Goal: Information Seeking & Learning: Learn about a topic

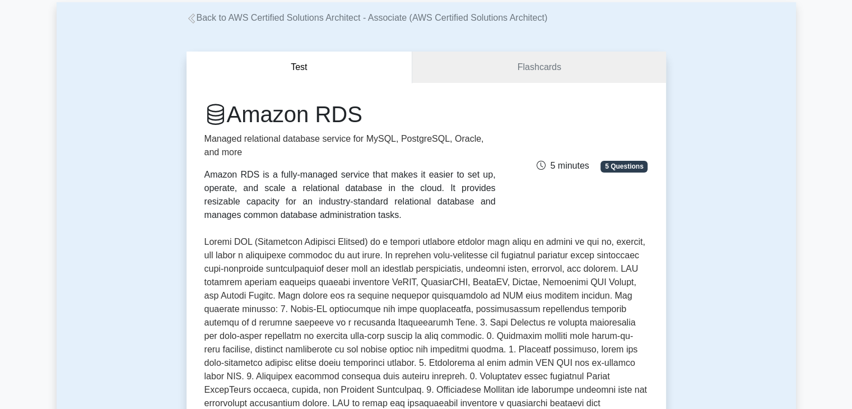
scroll to position [56, 0]
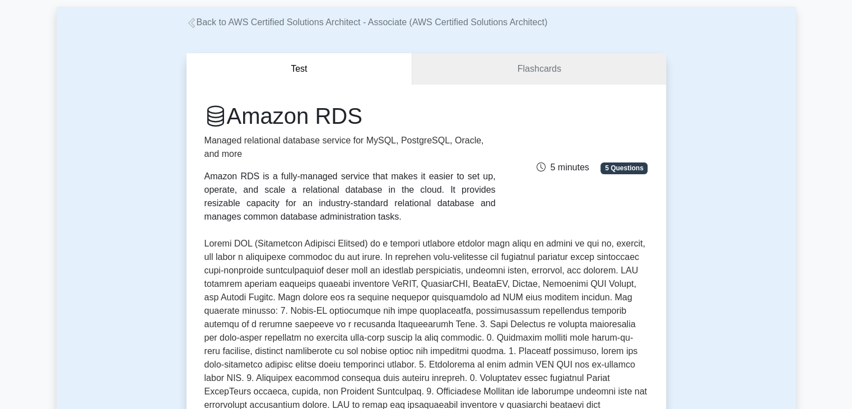
drag, startPoint x: 266, startPoint y: 191, endPoint x: 365, endPoint y: 212, distance: 100.8
click at [365, 212] on div "Amazon RDS is a fully-managed service that makes it easier to set up, operate, …" at bounding box center [350, 197] width 291 height 54
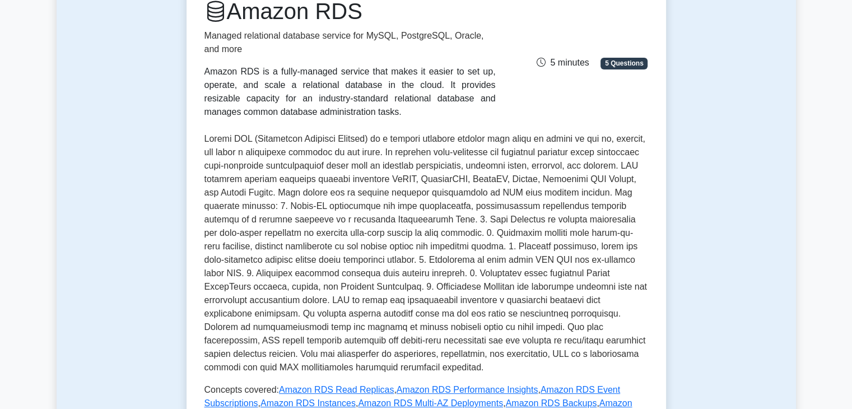
scroll to position [168, 0]
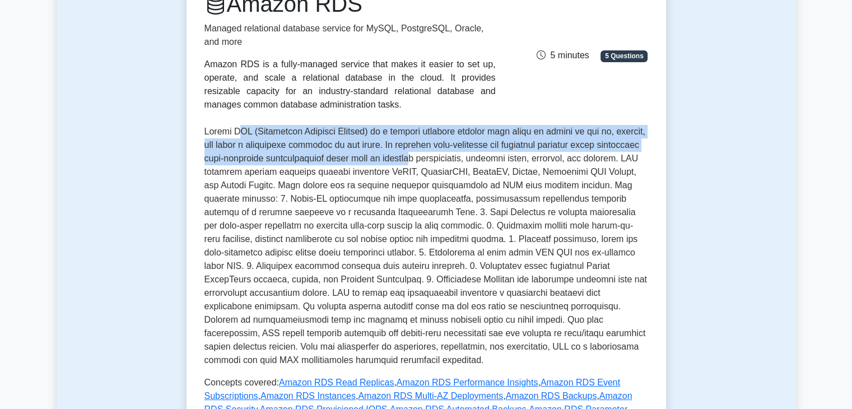
drag, startPoint x: 246, startPoint y: 135, endPoint x: 415, endPoint y: 162, distance: 171.3
click at [415, 162] on p at bounding box center [427, 246] width 444 height 242
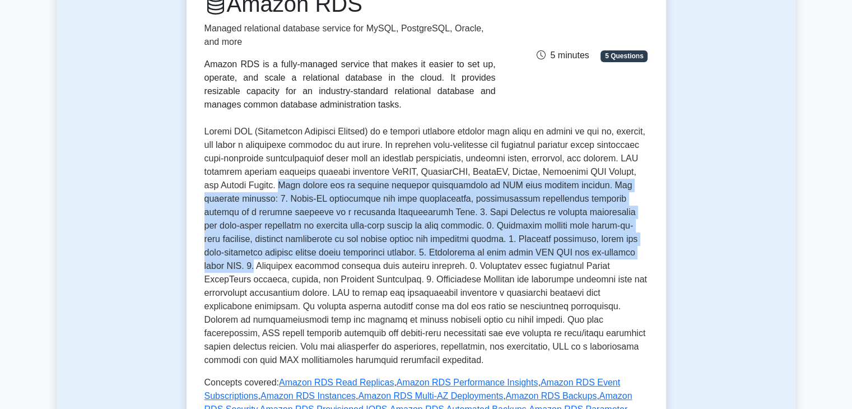
drag, startPoint x: 288, startPoint y: 184, endPoint x: 573, endPoint y: 251, distance: 293.0
click at [573, 251] on p at bounding box center [427, 246] width 444 height 242
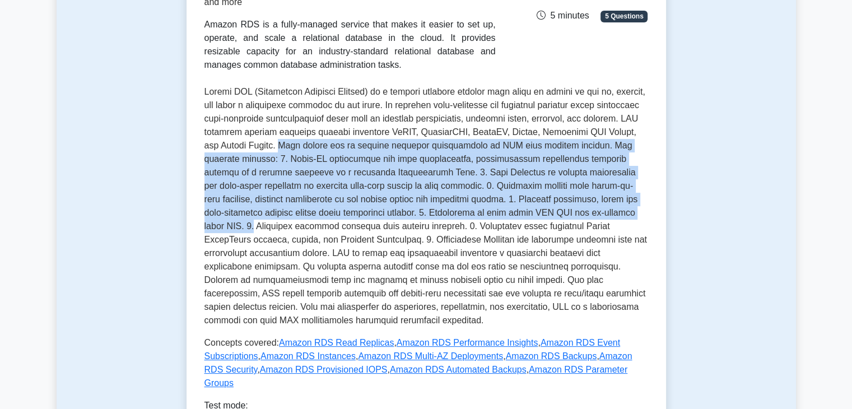
scroll to position [211, 0]
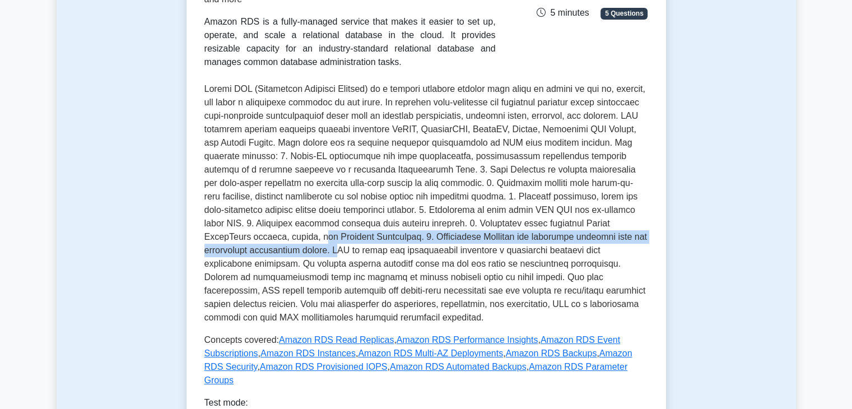
drag, startPoint x: 207, startPoint y: 239, endPoint x: 238, endPoint y: 252, distance: 33.6
click at [238, 252] on p at bounding box center [427, 203] width 444 height 242
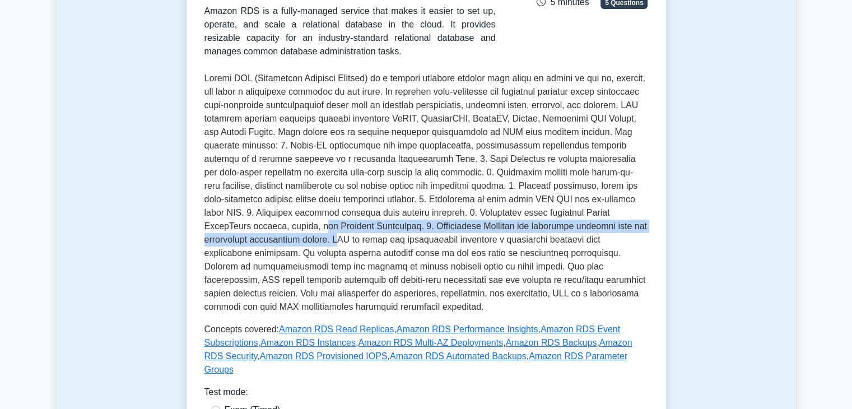
scroll to position [222, 0]
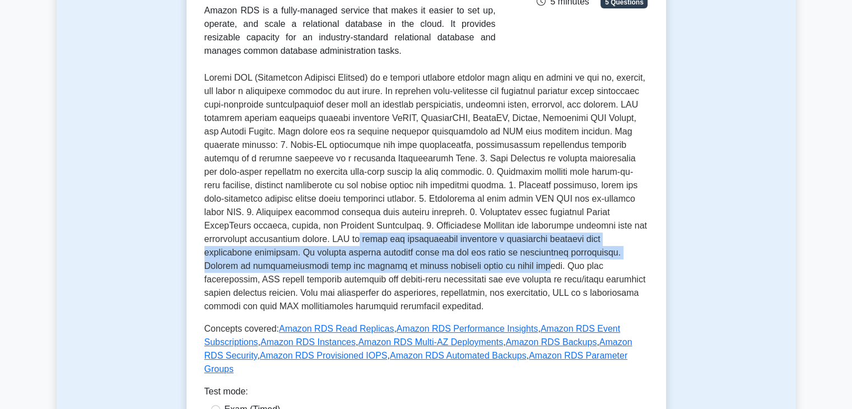
drag, startPoint x: 257, startPoint y: 240, endPoint x: 343, endPoint y: 273, distance: 92.2
click at [343, 273] on p at bounding box center [427, 192] width 444 height 242
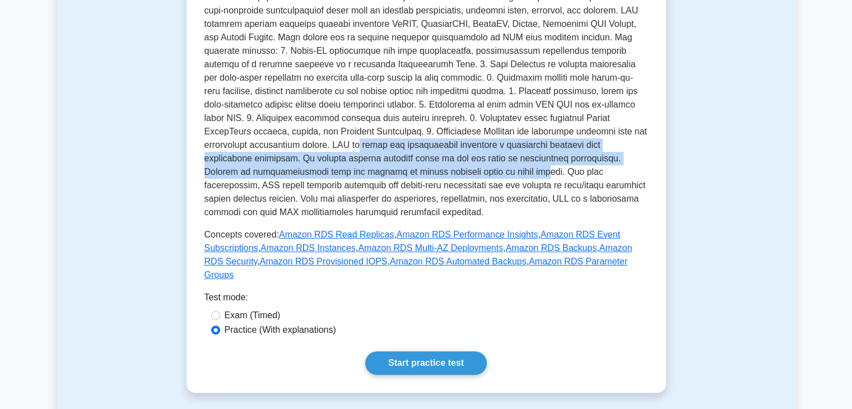
scroll to position [315, 0]
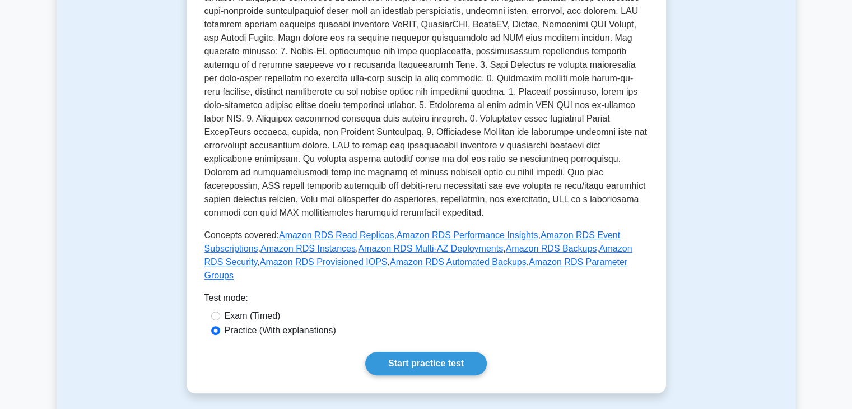
click at [247, 309] on label "Exam (Timed)" at bounding box center [253, 315] width 56 height 13
click at [220, 312] on input "Exam (Timed)" at bounding box center [215, 316] width 9 height 9
radio input "true"
click at [257, 324] on label "Practice (With explanations)" at bounding box center [281, 330] width 112 height 13
click at [220, 326] on input "Practice (With explanations)" at bounding box center [215, 330] width 9 height 9
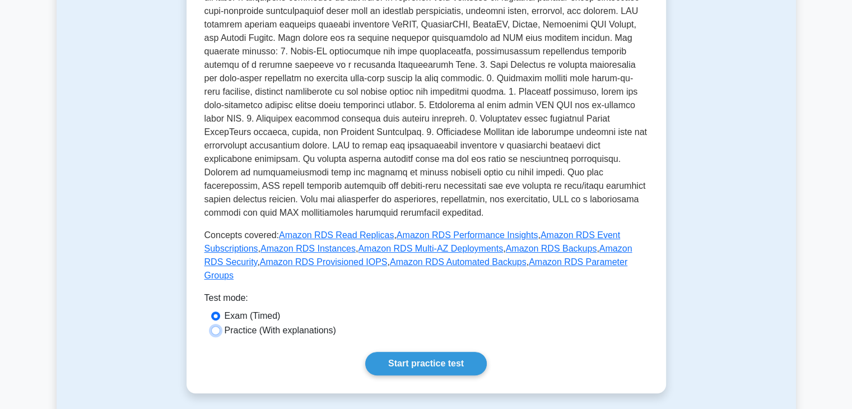
radio input "true"
click at [407, 352] on link "Start practice test" at bounding box center [426, 364] width 122 height 24
click at [242, 309] on label "Exam (Timed)" at bounding box center [253, 315] width 56 height 13
click at [220, 312] on input "Exam (Timed)" at bounding box center [215, 316] width 9 height 9
radio input "true"
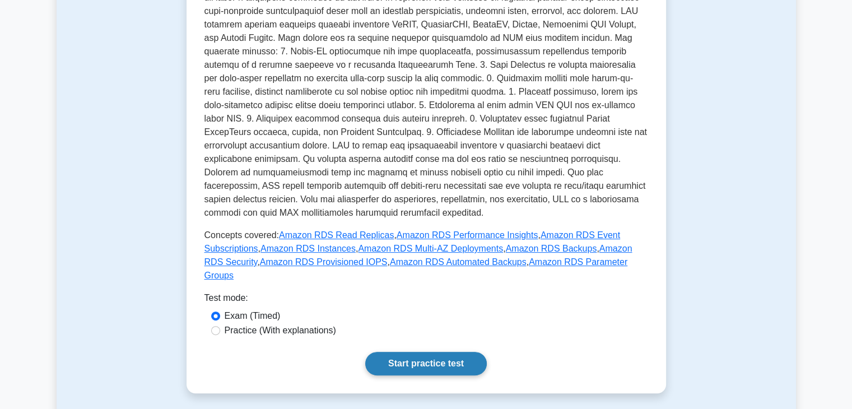
click at [429, 357] on link "Start practice test" at bounding box center [426, 364] width 122 height 24
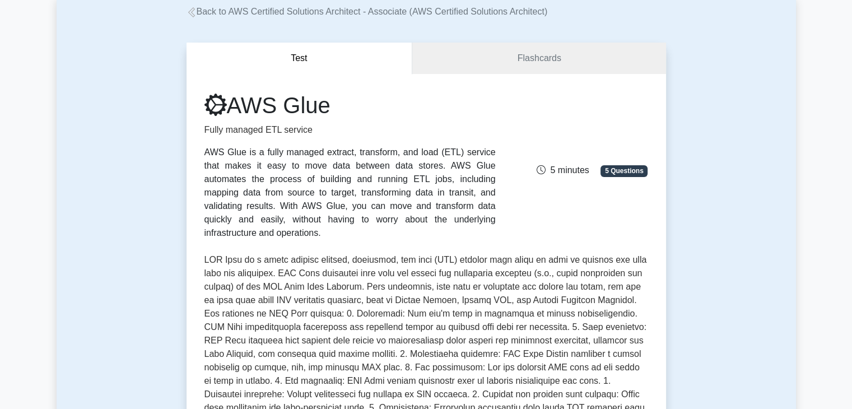
scroll to position [56, 0]
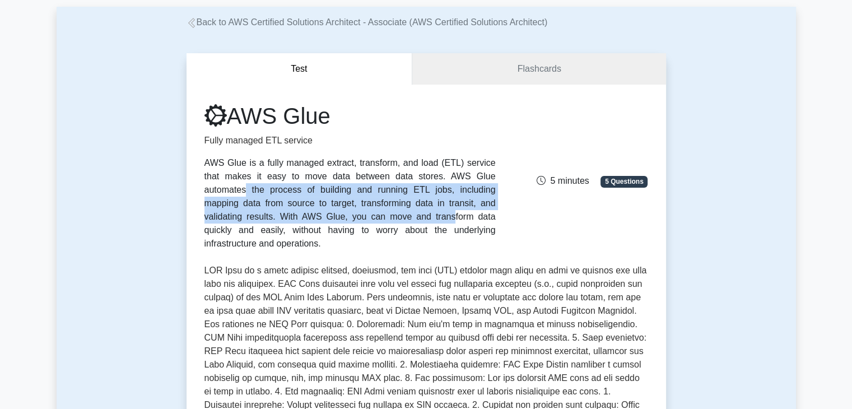
drag, startPoint x: 324, startPoint y: 179, endPoint x: 462, endPoint y: 202, distance: 139.7
click at [462, 202] on div "AWS Glue is a fully managed extract, transform, and load (ETL) service that mak…" at bounding box center [350, 203] width 291 height 94
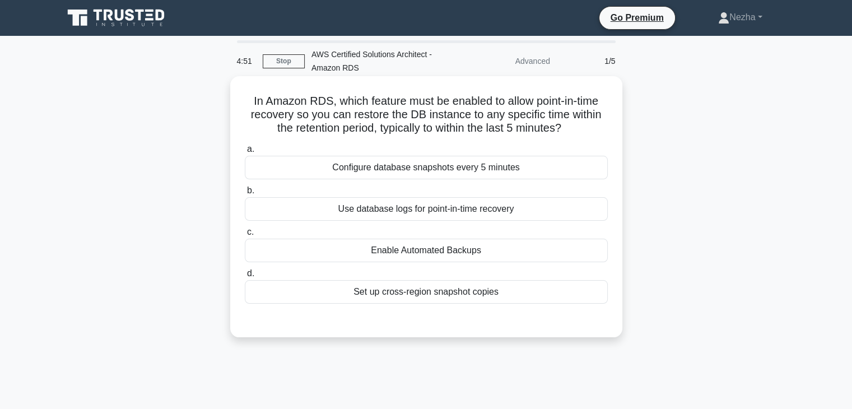
drag, startPoint x: 353, startPoint y: 98, endPoint x: 572, endPoint y: 126, distance: 220.3
click at [572, 126] on h5 "In Amazon RDS, which feature must be enabled to allow point-in-time recovery so…" at bounding box center [426, 114] width 365 height 41
click at [428, 256] on div "Enable Automated Backups" at bounding box center [426, 251] width 363 height 24
click at [245, 236] on input "c. Enable Automated Backups" at bounding box center [245, 232] width 0 height 7
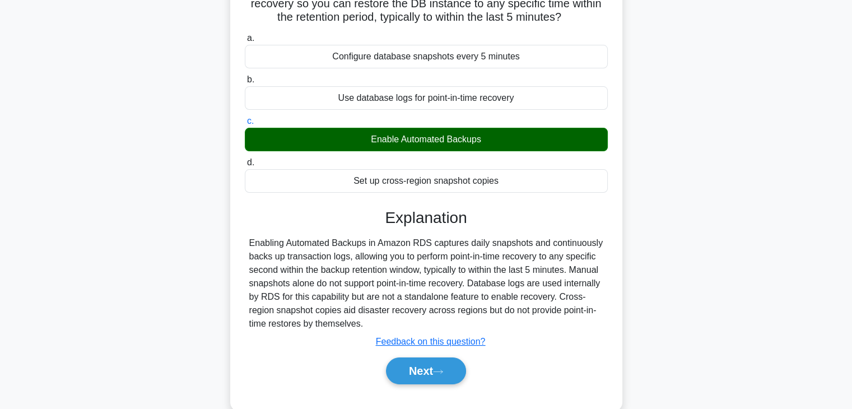
scroll to position [118, 0]
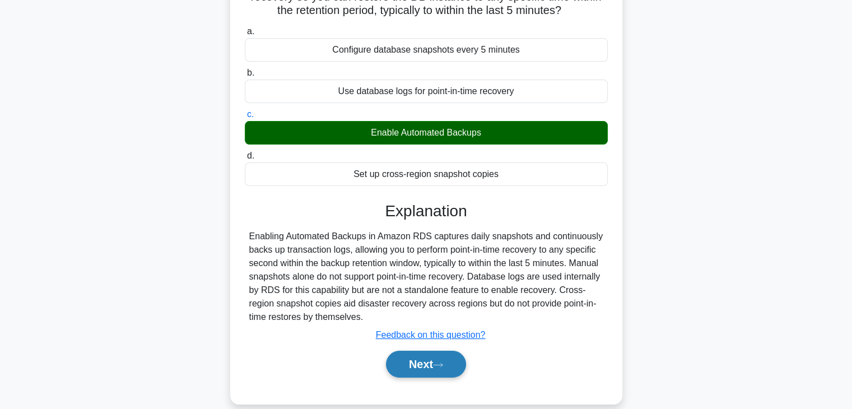
click at [457, 357] on button "Next" at bounding box center [426, 364] width 80 height 27
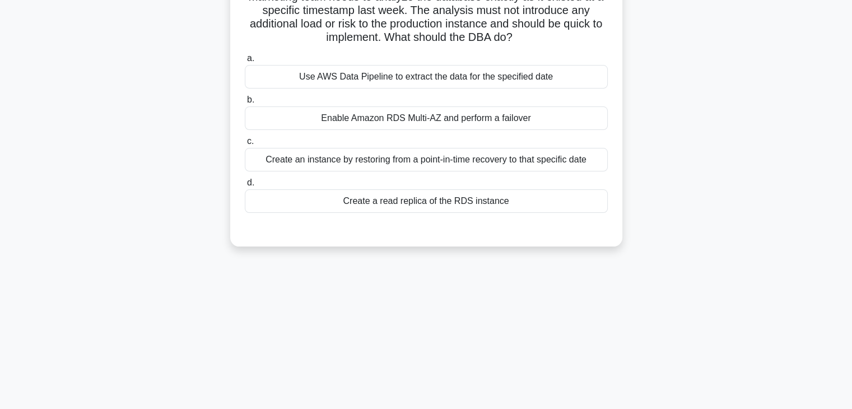
scroll to position [0, 0]
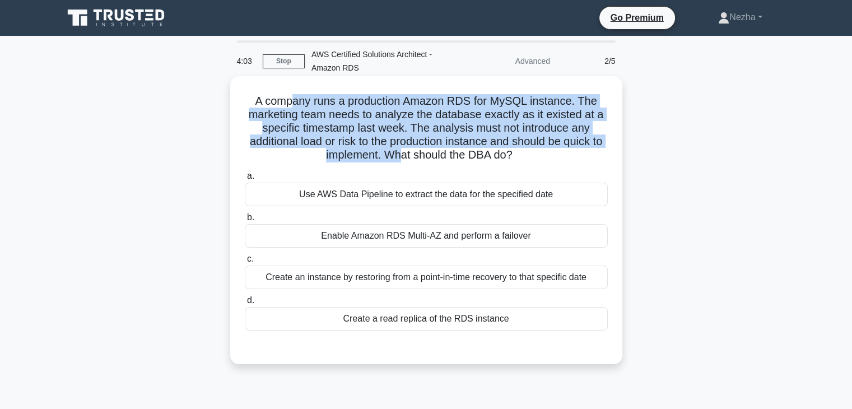
drag, startPoint x: 292, startPoint y: 97, endPoint x: 406, endPoint y: 151, distance: 126.3
click at [406, 151] on h5 "A company runs a production Amazon RDS for MySQL instance. The marketing team n…" at bounding box center [426, 128] width 365 height 68
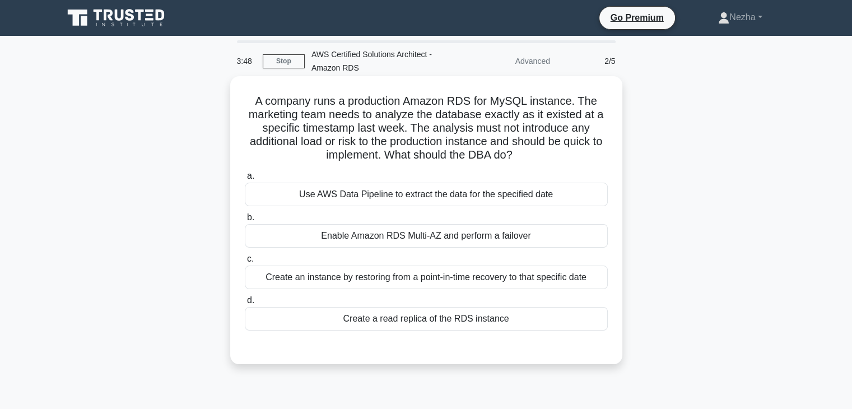
click at [397, 345] on div at bounding box center [426, 341] width 363 height 9
click at [403, 318] on div "Create a read replica of the RDS instance" at bounding box center [426, 319] width 363 height 24
click at [245, 304] on input "d. Create a read replica of the RDS instance" at bounding box center [245, 300] width 0 height 7
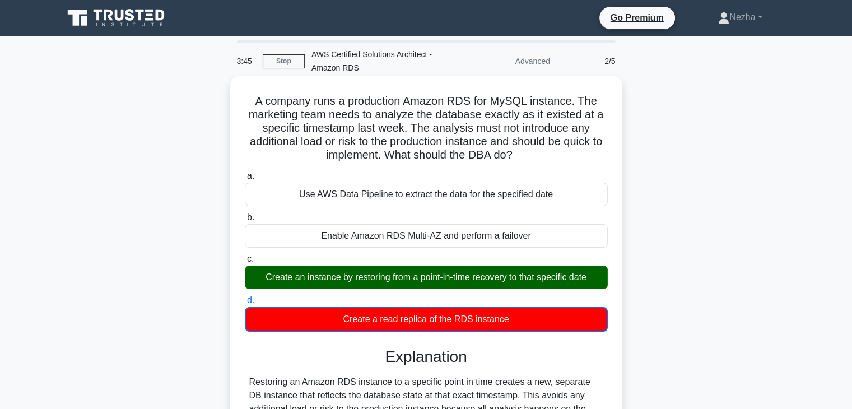
scroll to position [197, 0]
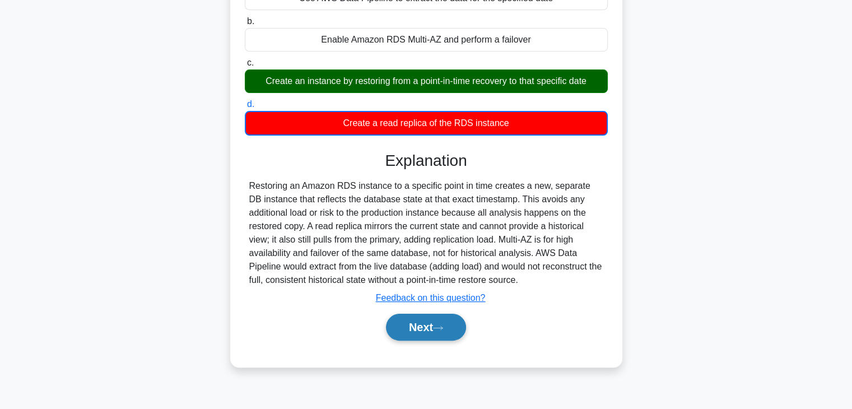
click at [418, 327] on button "Next" at bounding box center [426, 327] width 80 height 27
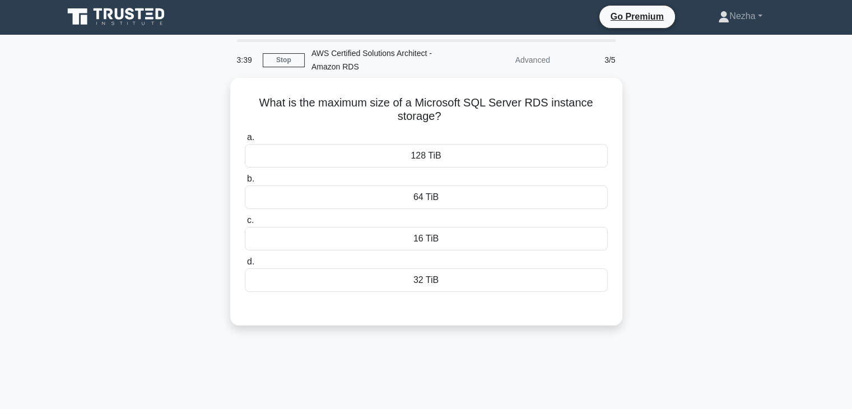
scroll to position [0, 0]
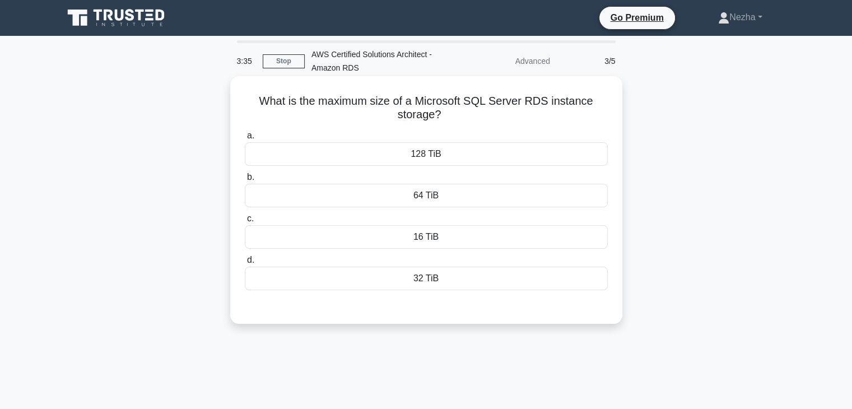
drag, startPoint x: 473, startPoint y: 101, endPoint x: 502, endPoint y: 118, distance: 33.2
click at [502, 118] on h5 "What is the maximum size of a Microsoft SQL Server RDS instance storage? .spinn…" at bounding box center [426, 108] width 365 height 28
click at [443, 230] on div "16 TiB" at bounding box center [426, 237] width 363 height 24
click at [245, 222] on input "c. 16 TiB" at bounding box center [245, 218] width 0 height 7
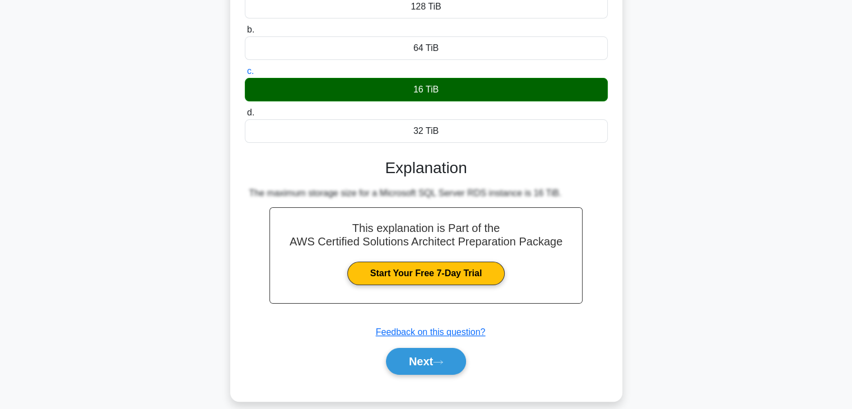
scroll to position [152, 0]
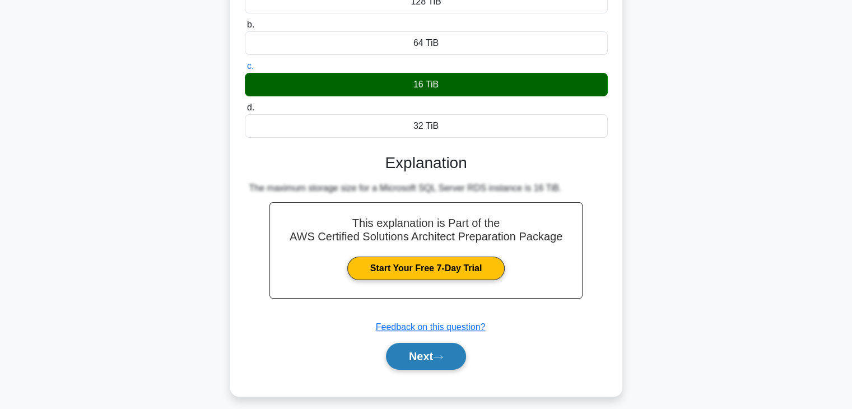
click at [459, 359] on button "Next" at bounding box center [426, 356] width 80 height 27
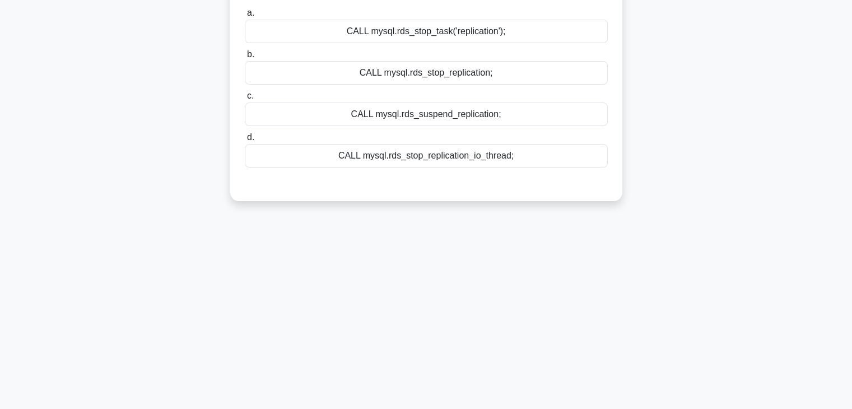
scroll to position [0, 0]
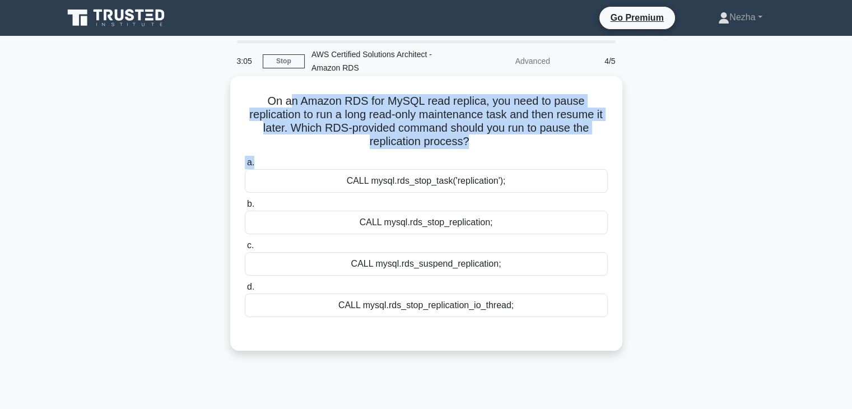
drag, startPoint x: 293, startPoint y: 98, endPoint x: 509, endPoint y: 154, distance: 222.8
click at [509, 154] on div "On an Amazon RDS for MySQL read replica, you need to pause replication to run a…" at bounding box center [426, 214] width 383 height 266
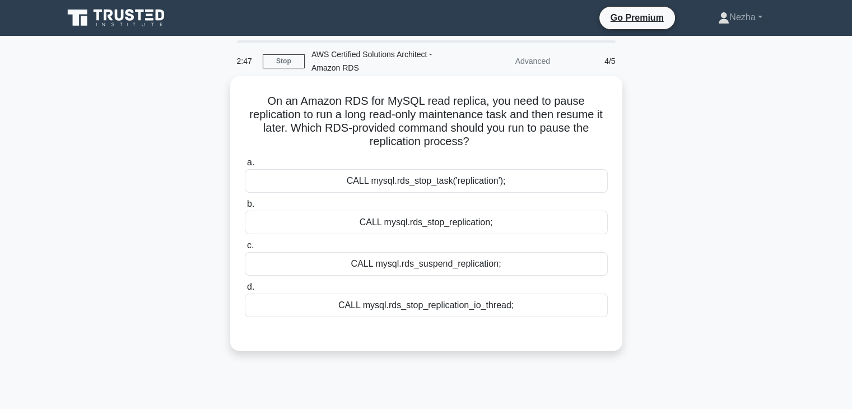
click at [447, 270] on div "CALL mysql.rds_suspend_replication;" at bounding box center [426, 264] width 363 height 24
click at [245, 249] on input "c. CALL mysql.rds_suspend_replication;" at bounding box center [245, 245] width 0 height 7
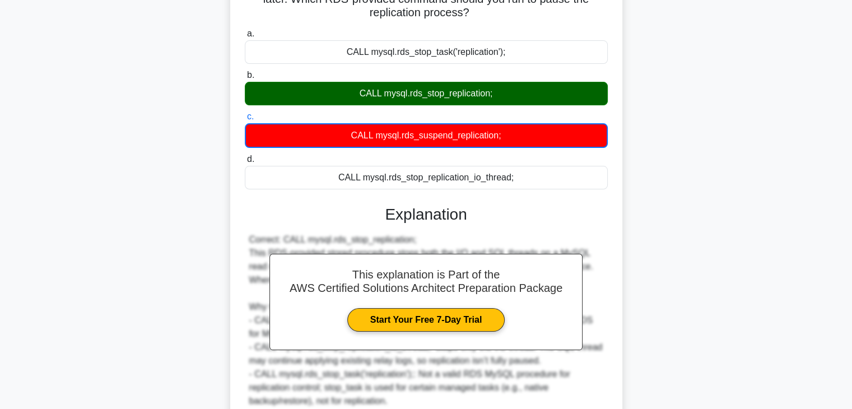
scroll to position [229, 0]
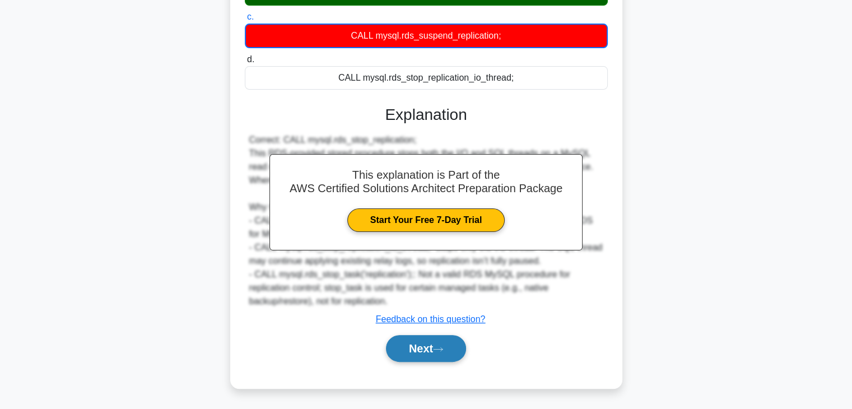
click at [422, 343] on button "Next" at bounding box center [426, 348] width 80 height 27
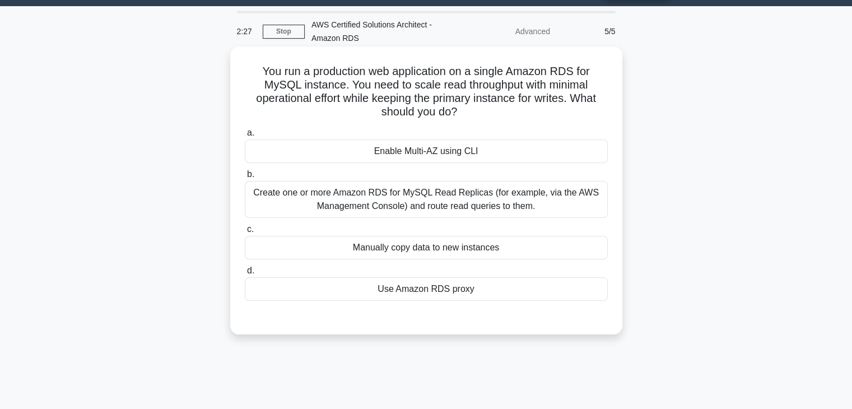
scroll to position [28, 0]
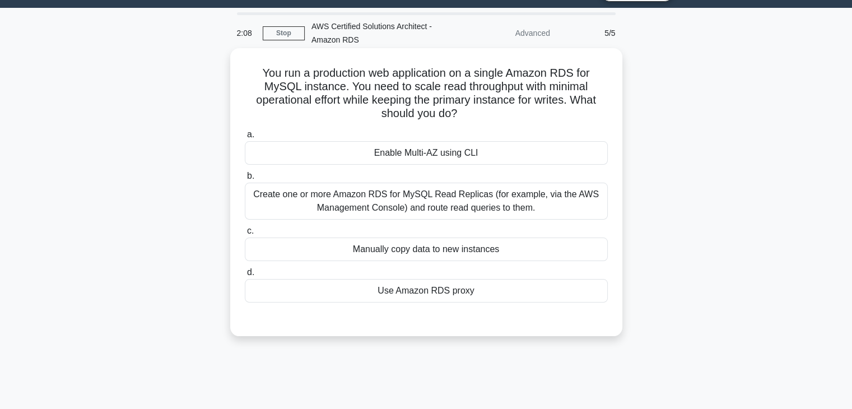
drag, startPoint x: 335, startPoint y: 86, endPoint x: 466, endPoint y: 117, distance: 135.4
click at [466, 117] on h5 "You run a production web application on a single Amazon RDS for MySQL instance.…" at bounding box center [426, 93] width 365 height 55
click at [386, 225] on label "c. Manually copy data to new instances" at bounding box center [426, 242] width 363 height 37
click at [245, 228] on input "c. Manually copy data to new instances" at bounding box center [245, 231] width 0 height 7
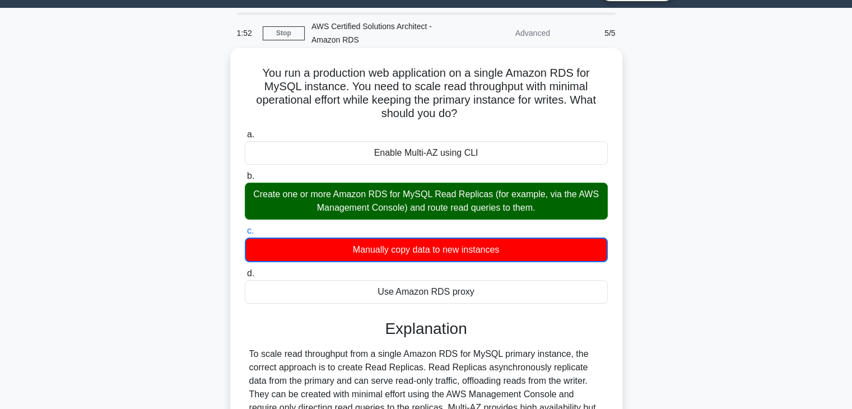
click at [394, 198] on div "Create one or more Amazon RDS for MySQL Read Replicas (for example, via the AWS…" at bounding box center [426, 201] width 363 height 37
click at [245, 180] on input "b. Create one or more Amazon RDS for MySQL Read Replicas (for example, via the …" at bounding box center [245, 176] width 0 height 7
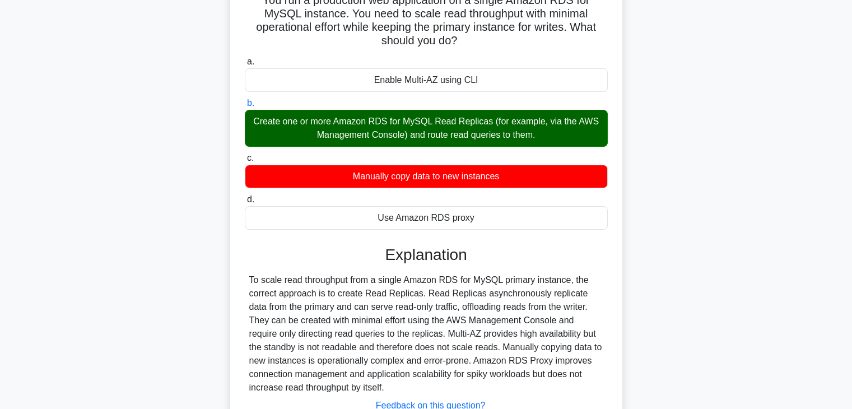
scroll to position [197, 0]
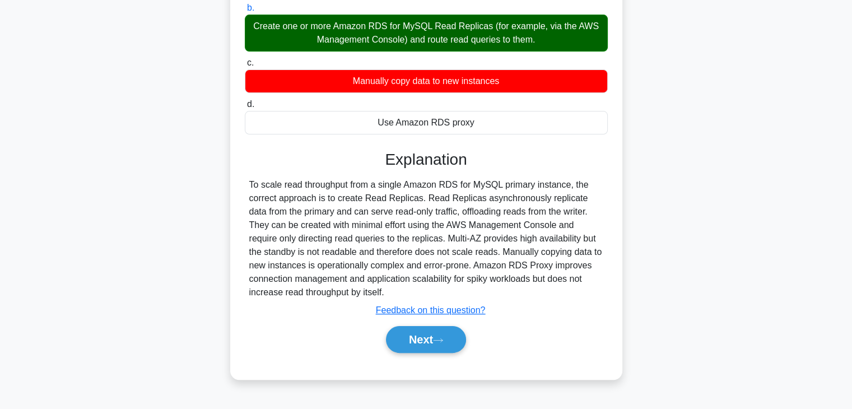
click at [425, 354] on div "Next" at bounding box center [426, 340] width 363 height 36
click at [424, 351] on button "Next" at bounding box center [426, 339] width 80 height 27
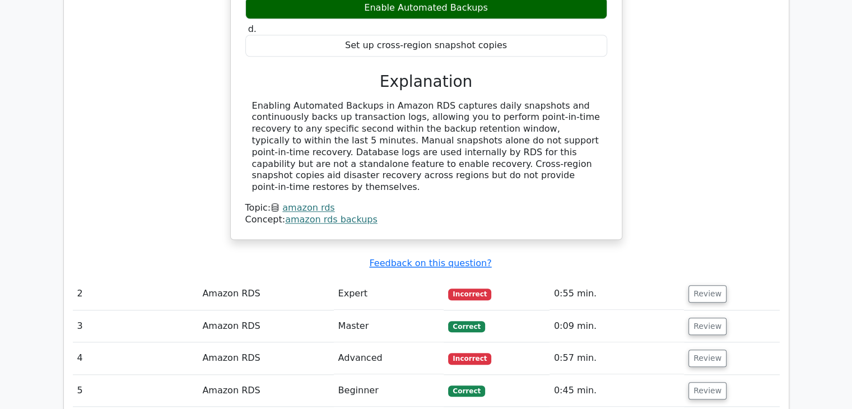
scroll to position [1109, 0]
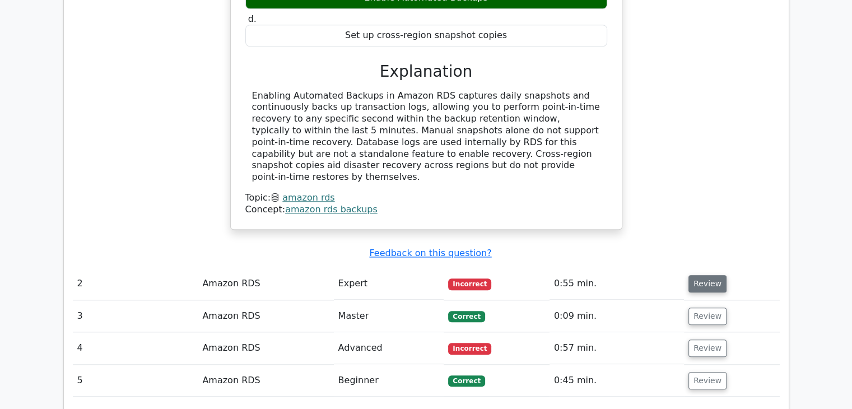
click at [704, 275] on button "Review" at bounding box center [708, 283] width 38 height 17
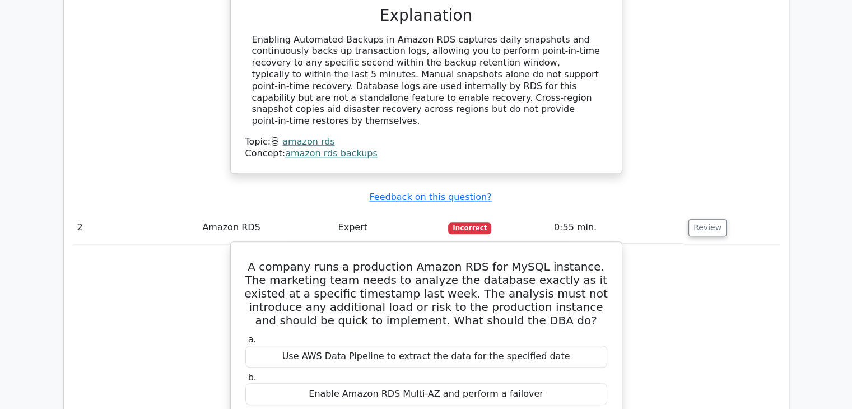
scroll to position [1167, 0]
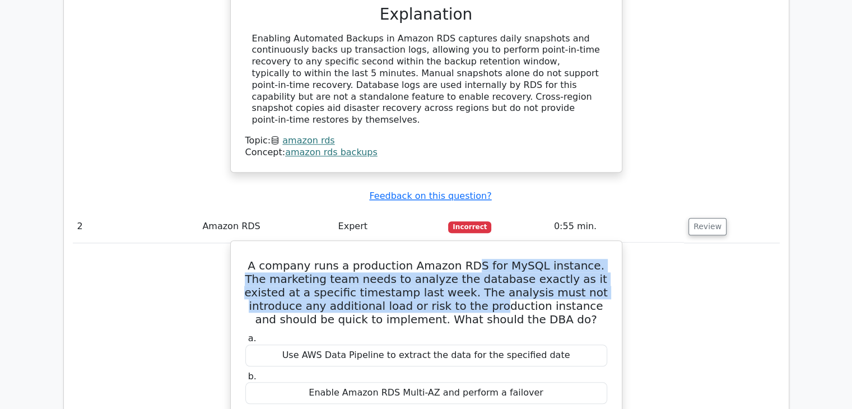
drag, startPoint x: 462, startPoint y: 180, endPoint x: 416, endPoint y: 220, distance: 61.6
click at [416, 259] on h5 "A company runs a production Amazon RDS for MySQL instance. The marketing team n…" at bounding box center [426, 292] width 364 height 67
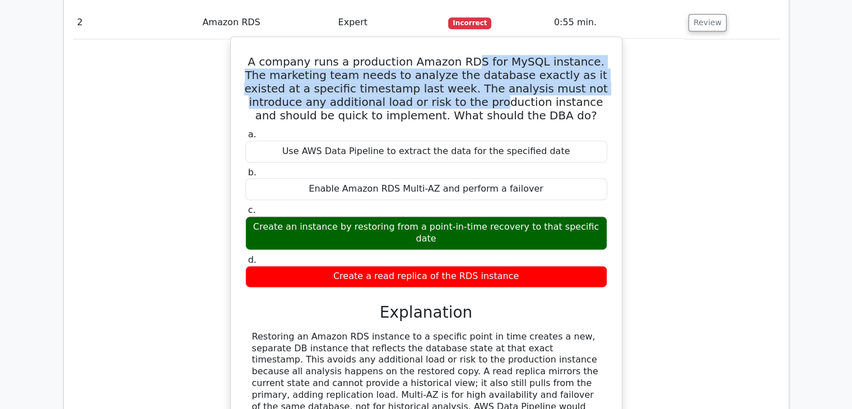
scroll to position [1377, 0]
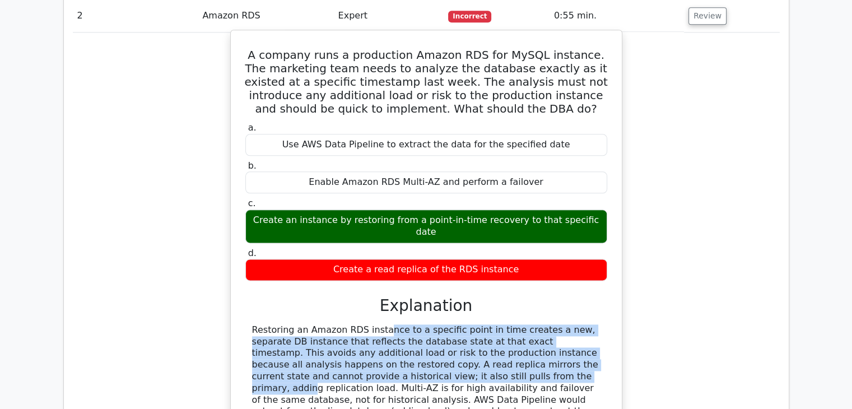
drag, startPoint x: 301, startPoint y: 238, endPoint x: 363, endPoint y: 281, distance: 76.0
click at [363, 324] on div "Restoring an Amazon RDS instance to a specific point in time creates a new, sep…" at bounding box center [426, 376] width 349 height 105
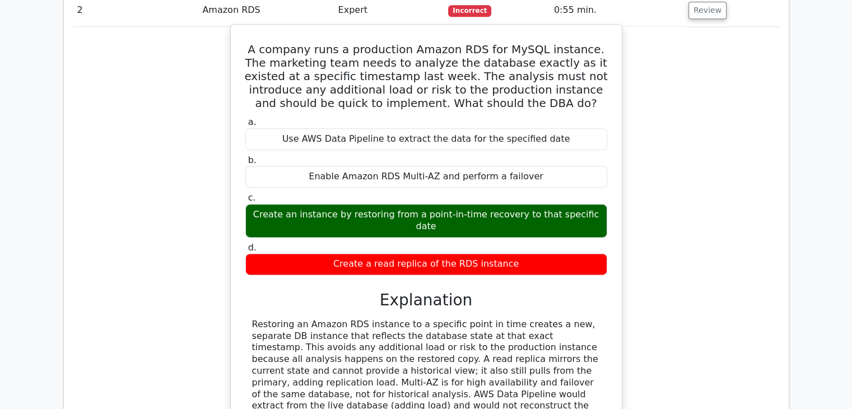
click at [284, 319] on div "Restoring an Amazon RDS instance to a specific point in time creates a new, sep…" at bounding box center [426, 371] width 349 height 105
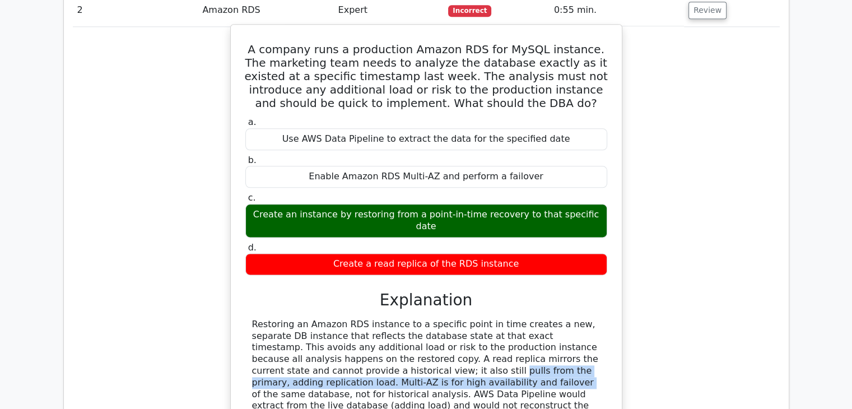
drag, startPoint x: 284, startPoint y: 283, endPoint x: 262, endPoint y: 274, distance: 23.1
click at [262, 319] on div "Restoring an Amazon RDS instance to a specific point in time creates a new, sep…" at bounding box center [426, 371] width 349 height 105
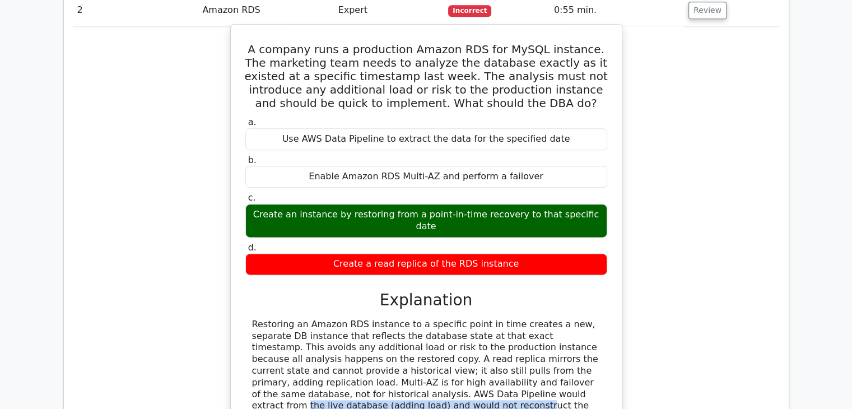
drag, startPoint x: 298, startPoint y: 297, endPoint x: 510, endPoint y: 300, distance: 212.4
click at [510, 319] on div "Restoring an Amazon RDS instance to a specific point in time creates a new, sep…" at bounding box center [426, 371] width 349 height 105
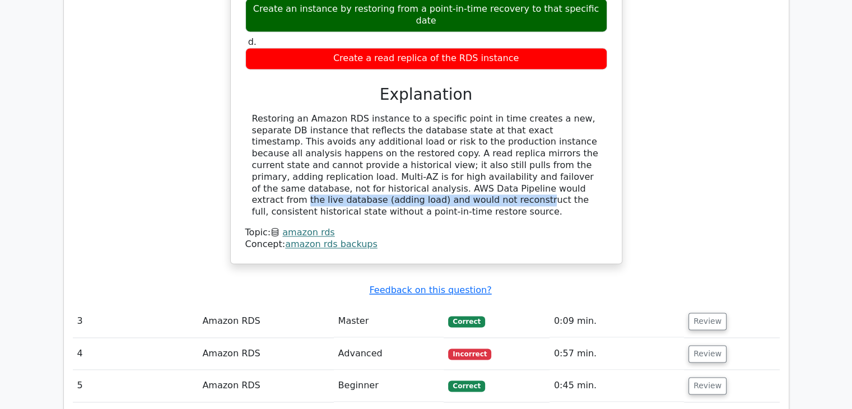
scroll to position [1589, 0]
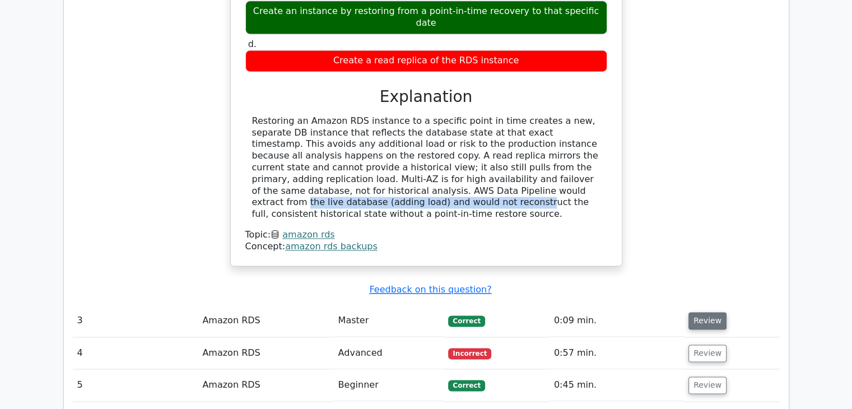
click at [700, 312] on button "Review" at bounding box center [708, 320] width 38 height 17
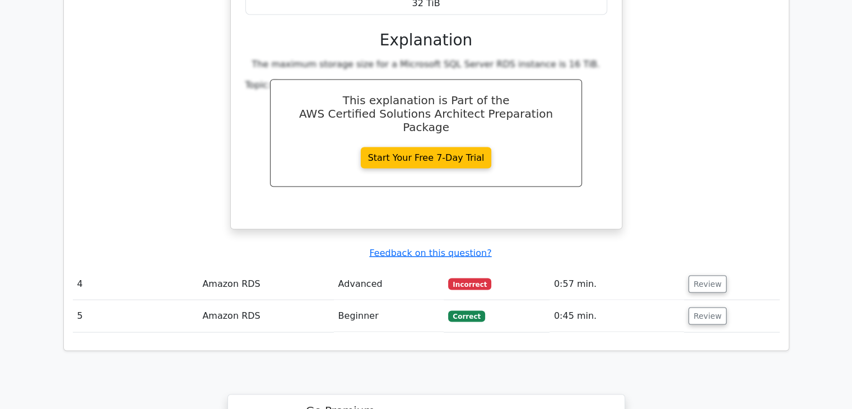
scroll to position [2137, 0]
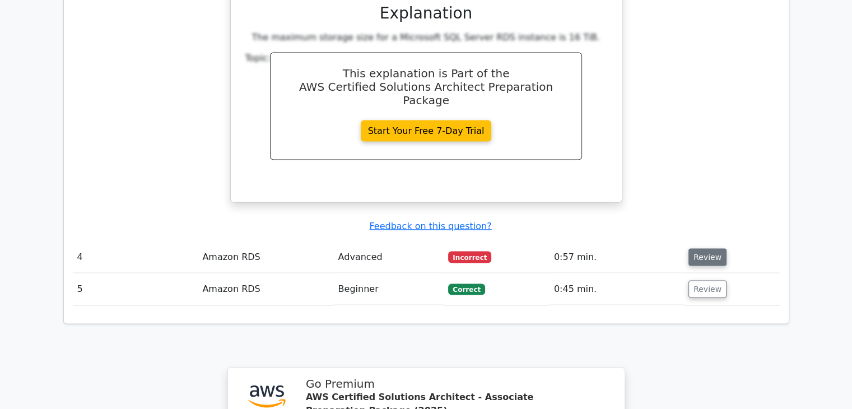
click at [710, 249] on button "Review" at bounding box center [708, 257] width 38 height 17
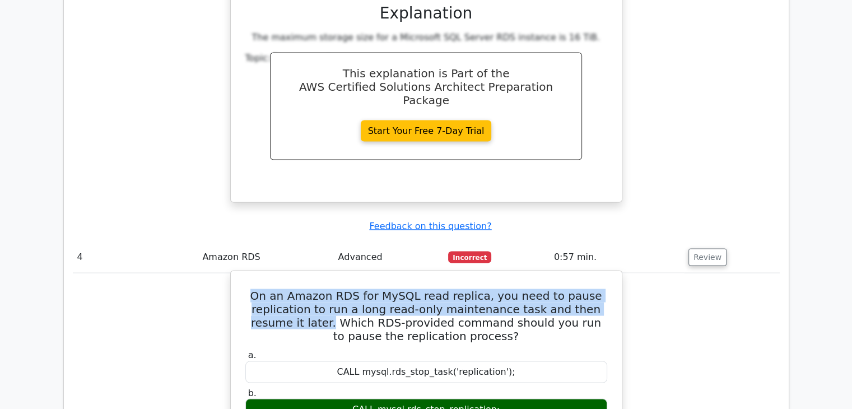
drag, startPoint x: 271, startPoint y: 191, endPoint x: 289, endPoint y: 219, distance: 32.8
click at [289, 289] on h5 "On an Amazon RDS for MySQL read replica, you need to pause replication to run a…" at bounding box center [426, 316] width 364 height 54
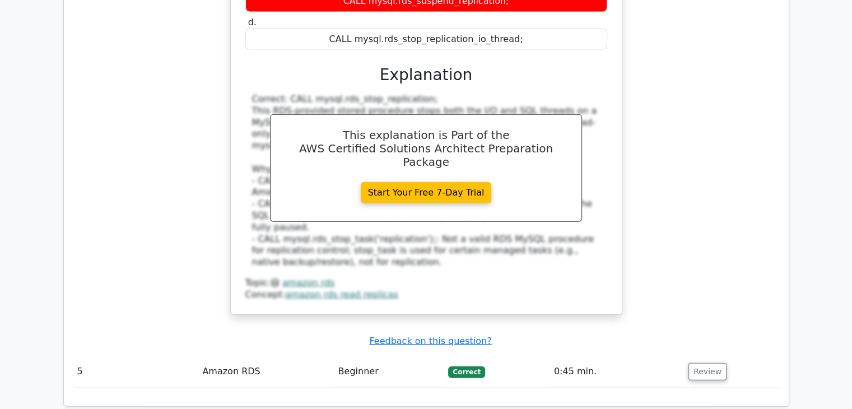
scroll to position [2584, 0]
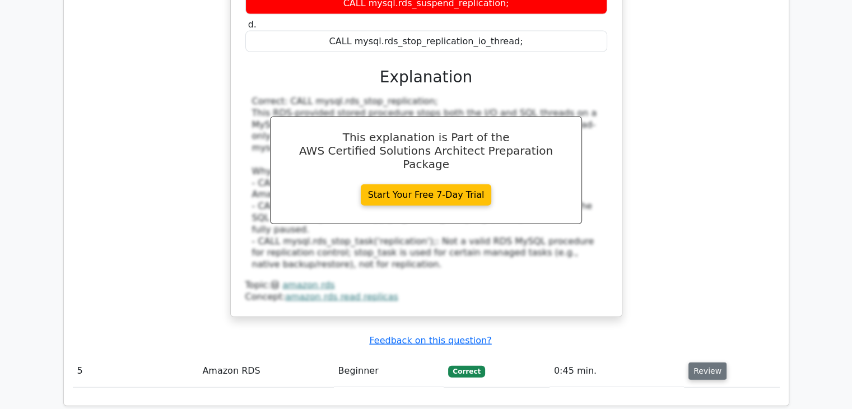
click at [689, 363] on button "Review" at bounding box center [708, 371] width 38 height 17
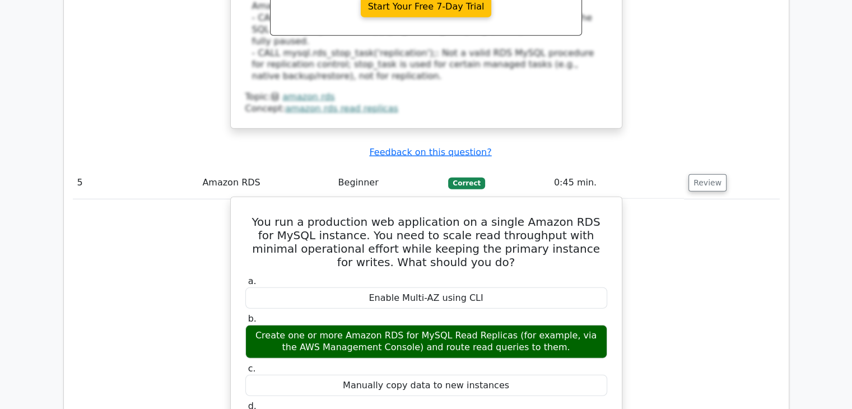
scroll to position [2773, 0]
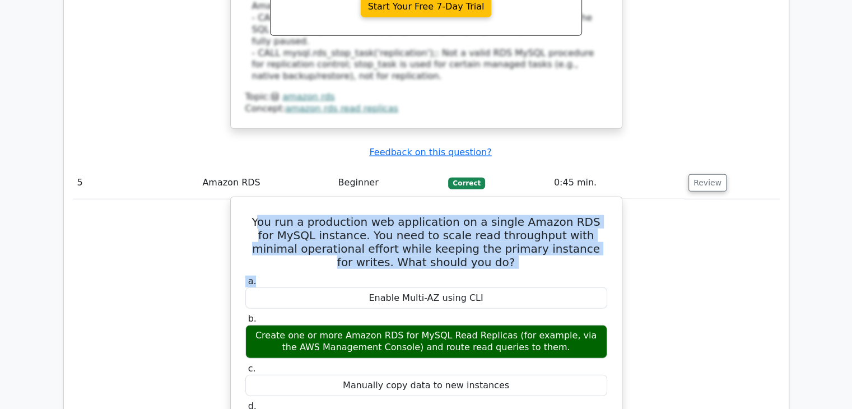
drag, startPoint x: 266, startPoint y: 95, endPoint x: 475, endPoint y: 144, distance: 215.3
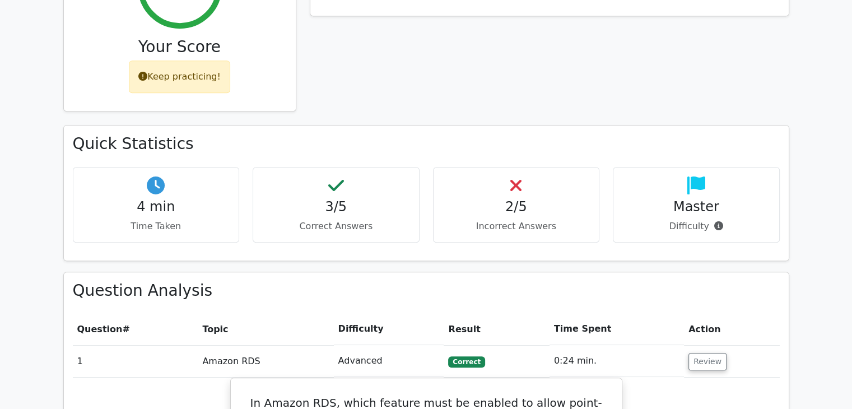
scroll to position [591, 0]
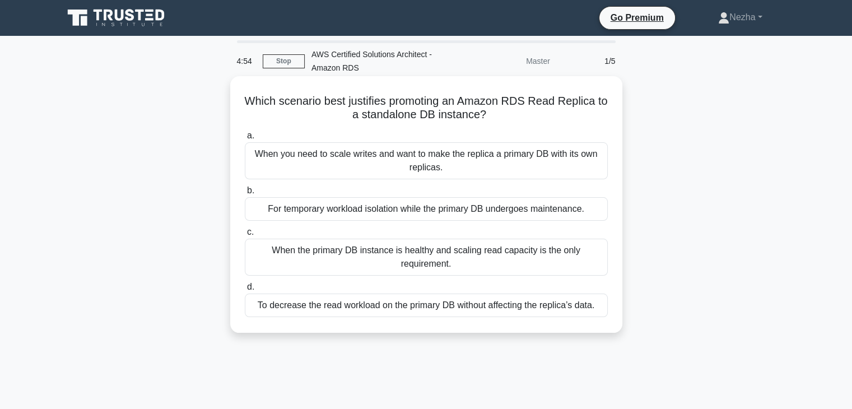
drag, startPoint x: 254, startPoint y: 96, endPoint x: 518, endPoint y: 120, distance: 264.5
click at [518, 120] on h5 "Which scenario best justifies promoting an Amazon RDS Read Replica to a standal…" at bounding box center [426, 108] width 365 height 28
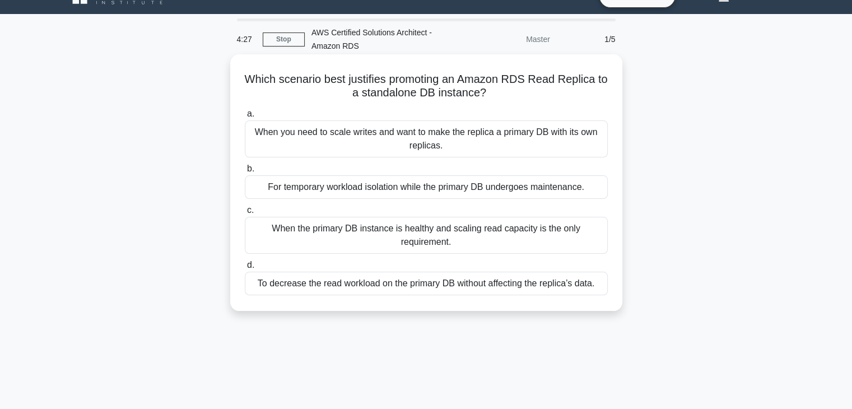
scroll to position [22, 0]
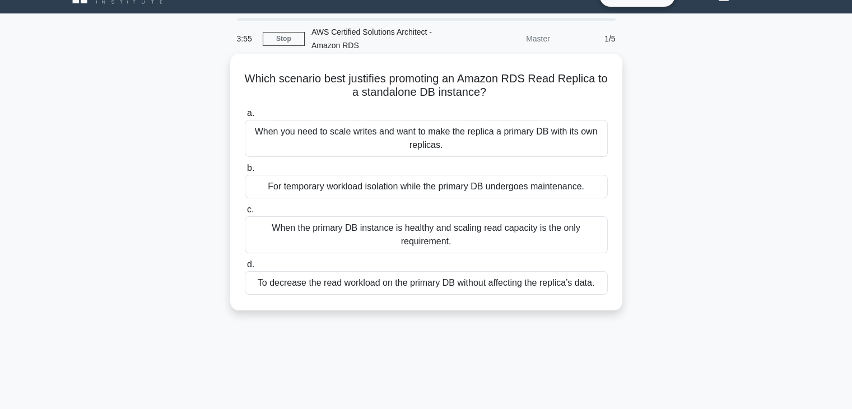
click at [447, 292] on div "To decrease the read workload on the primary DB without affecting the replica’s…" at bounding box center [426, 283] width 363 height 24
click at [245, 268] on input "d. To decrease the read workload on the primary DB without affecting the replic…" at bounding box center [245, 264] width 0 height 7
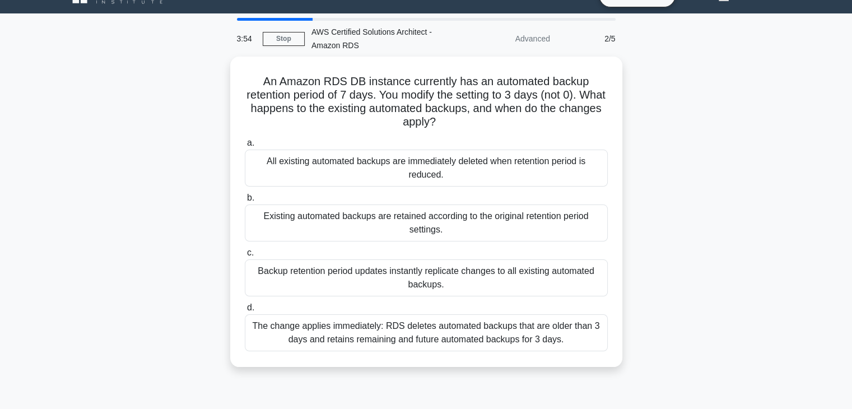
scroll to position [0, 0]
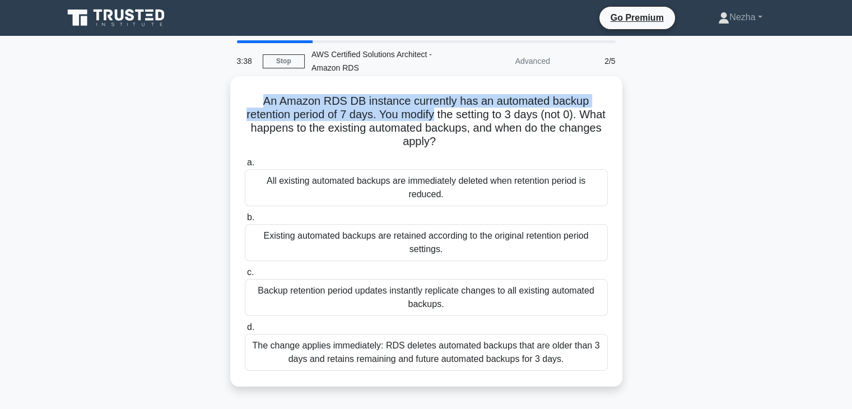
drag, startPoint x: 262, startPoint y: 101, endPoint x: 449, endPoint y: 115, distance: 187.7
click at [449, 115] on h5 "An Amazon RDS DB instance currently has an automated backup retention period of…" at bounding box center [426, 121] width 365 height 55
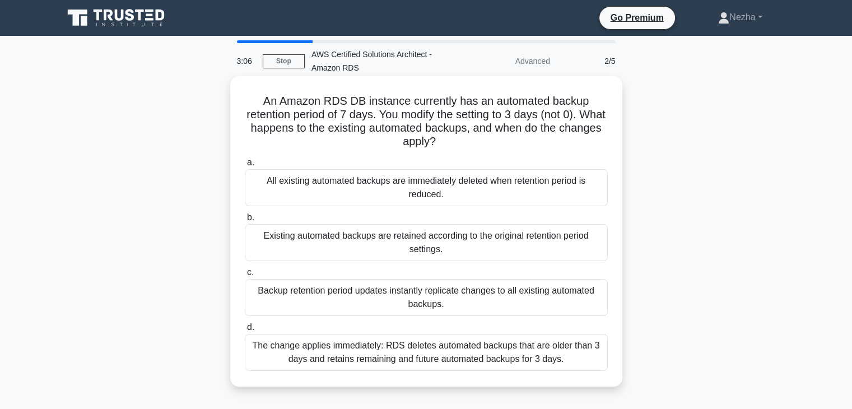
click at [403, 357] on div "The change applies immediately: RDS deletes automated backups that are older th…" at bounding box center [426, 352] width 363 height 37
click at [245, 331] on input "d. The change applies immediately: RDS deletes automated backups that are older…" at bounding box center [245, 327] width 0 height 7
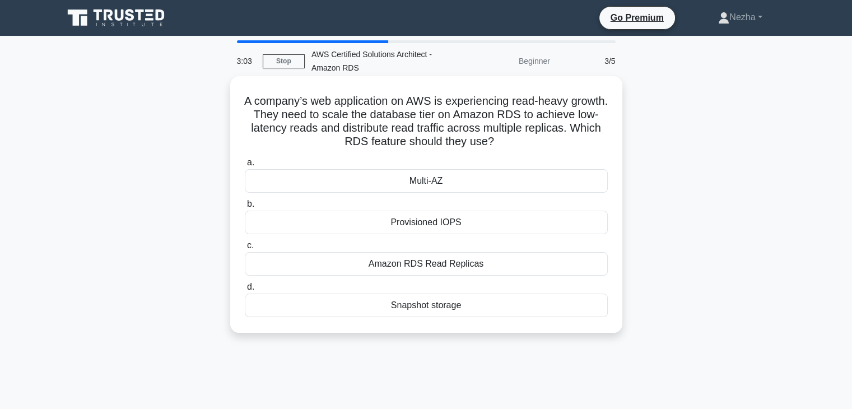
click at [346, 101] on h5 "A company’s web application on AWS is experiencing read-heavy growth. They need…" at bounding box center [426, 121] width 365 height 55
drag, startPoint x: 324, startPoint y: 108, endPoint x: 546, endPoint y: 145, distance: 224.9
click at [546, 145] on h5 "A company’s web application on AWS is experiencing read-heavy growth. They need…" at bounding box center [426, 121] width 365 height 55
click at [467, 267] on div "Amazon RDS Read Replicas" at bounding box center [426, 264] width 363 height 24
click at [245, 249] on input "c. Amazon RDS Read Replicas" at bounding box center [245, 245] width 0 height 7
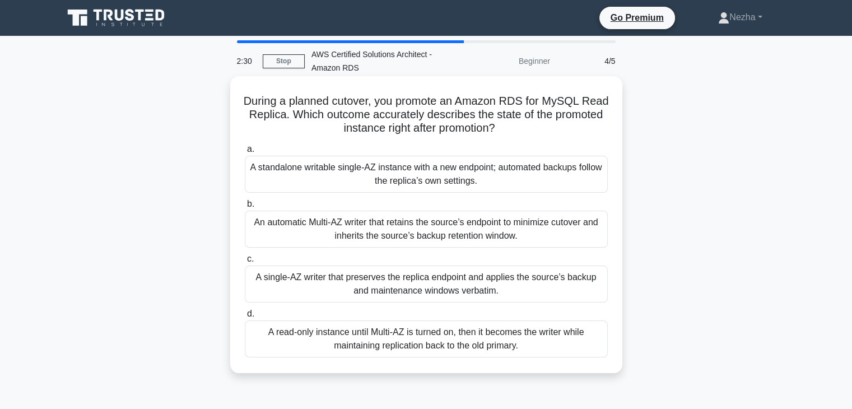
drag, startPoint x: 288, startPoint y: 104, endPoint x: 531, endPoint y: 129, distance: 244.5
click at [531, 129] on h5 "During a planned cutover, you promote an Amazon RDS for MySQL Read Replica. Whi…" at bounding box center [426, 114] width 365 height 41
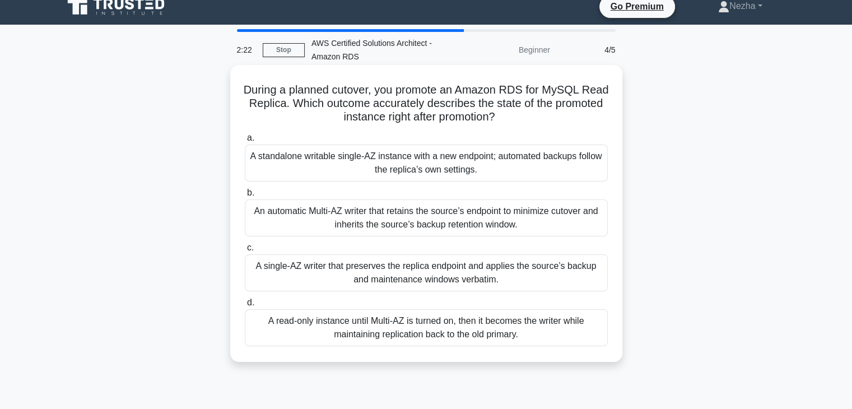
scroll to position [11, 0]
click at [393, 217] on div "An automatic Multi-AZ writer that retains the source’s endpoint to minimize cut…" at bounding box center [426, 217] width 363 height 37
click at [245, 197] on input "b. An automatic Multi-AZ writer that retains the source’s endpoint to minimize …" at bounding box center [245, 192] width 0 height 7
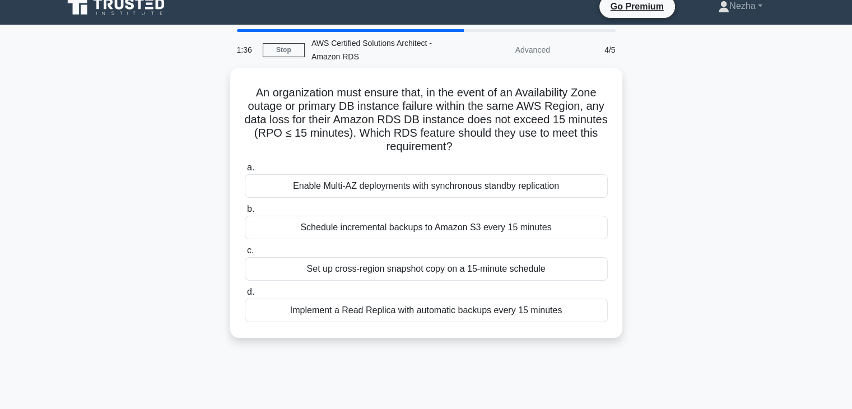
scroll to position [0, 0]
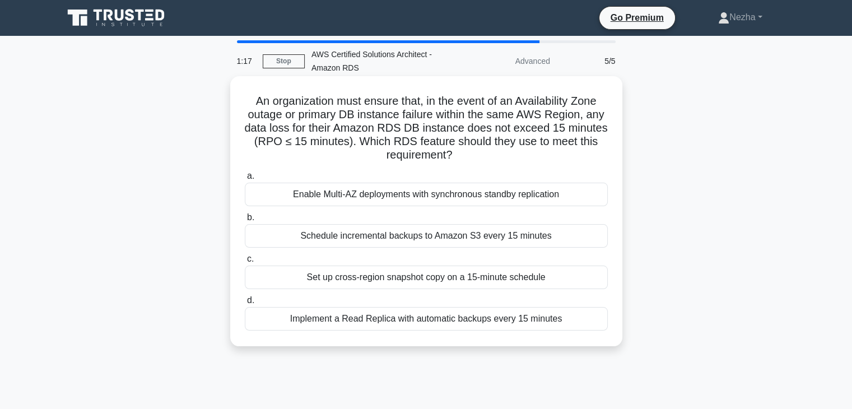
drag, startPoint x: 344, startPoint y: 97, endPoint x: 468, endPoint y: 151, distance: 135.2
click at [468, 151] on h5 "An organization must ensure that, in the event of an Availability Zone outage o…" at bounding box center [426, 128] width 365 height 68
click at [425, 324] on div "Implement a Read Replica with automatic backups every 15 minutes" at bounding box center [426, 319] width 363 height 24
click at [245, 304] on input "d. Implement a Read Replica with automatic backups every 15 minutes" at bounding box center [245, 300] width 0 height 7
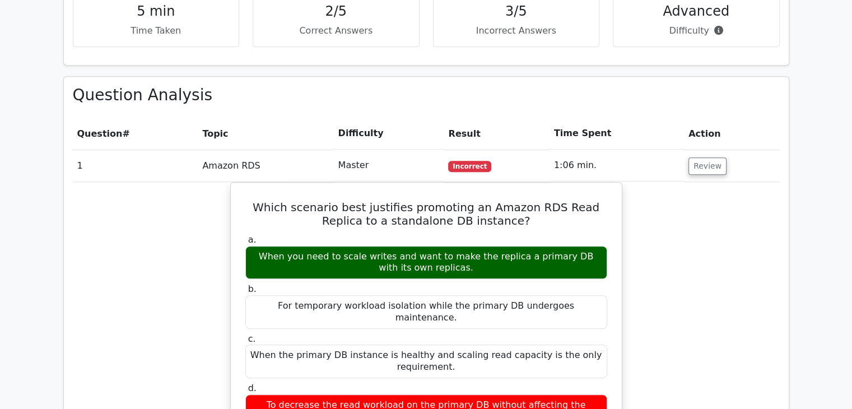
scroll to position [748, 0]
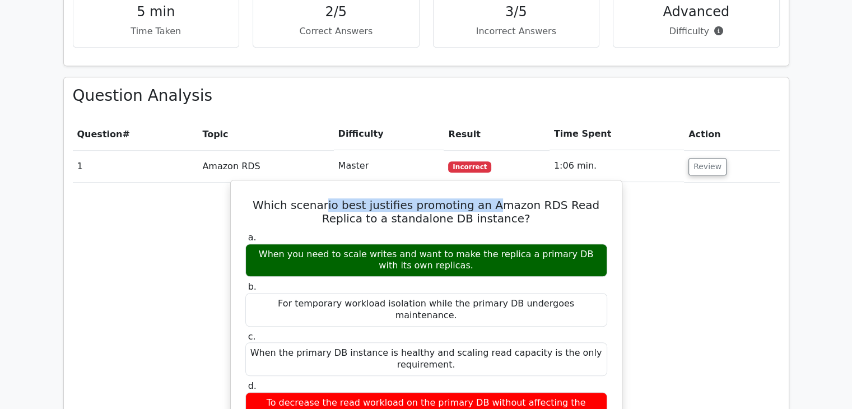
drag, startPoint x: 318, startPoint y: 153, endPoint x: 473, endPoint y: 154, distance: 155.8
click at [473, 198] on h5 "Which scenario best justifies promoting an Amazon RDS Read Replica to a standal…" at bounding box center [426, 211] width 364 height 27
click at [259, 230] on div "a. When you need to scale writes and want to make the replica a primary DB with…" at bounding box center [426, 329] width 375 height 198
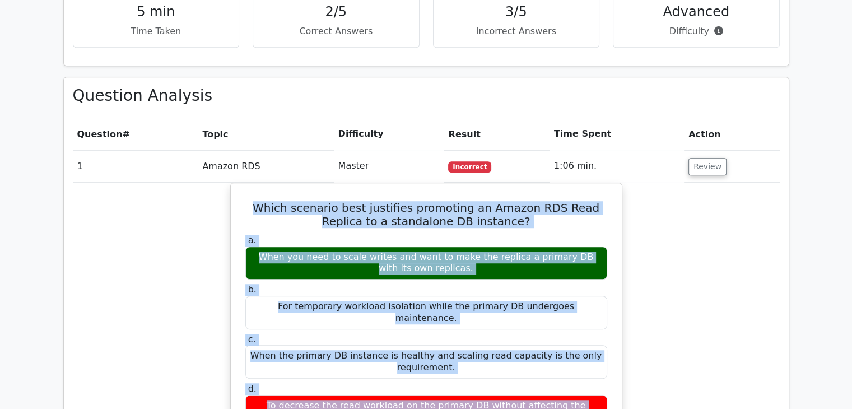
drag, startPoint x: 249, startPoint y: 148, endPoint x: 646, endPoint y: 358, distance: 449.2
click at [646, 358] on div "Which scenario best justifies promoting an Amazon RDS Read Replica to a standal…" at bounding box center [426, 404] width 707 height 442
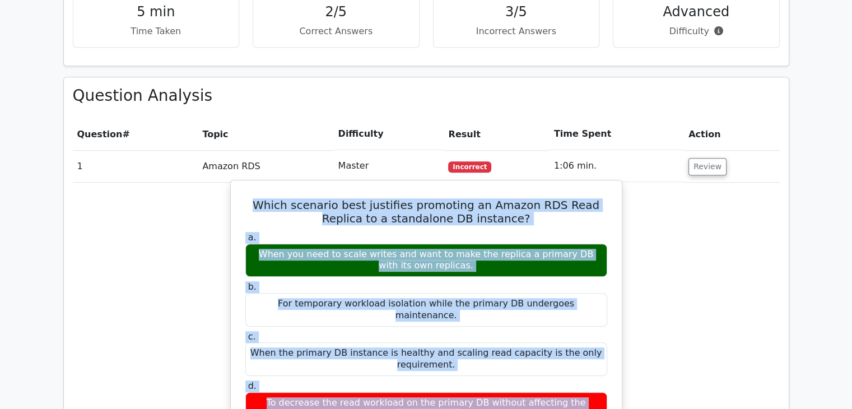
copy div "Which scenario best justifies promoting an Amazon RDS Read Replica to a standal…"
click at [303, 185] on div "Which scenario best justifies promoting an Amazon RDS Read Replica to a standal…" at bounding box center [426, 394] width 382 height 419
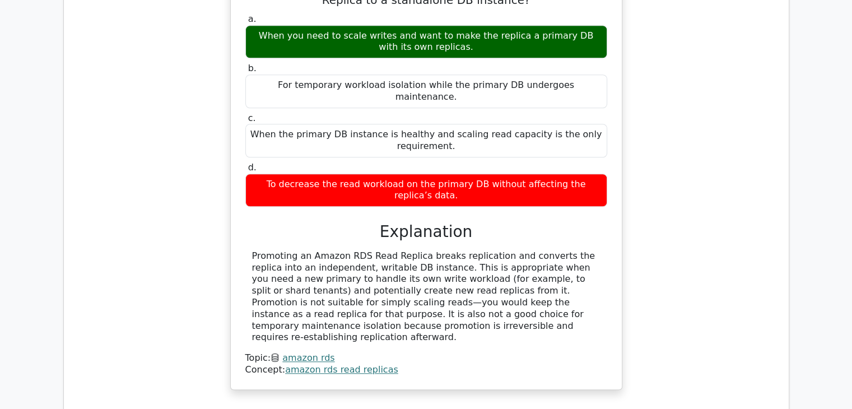
scroll to position [1222, 0]
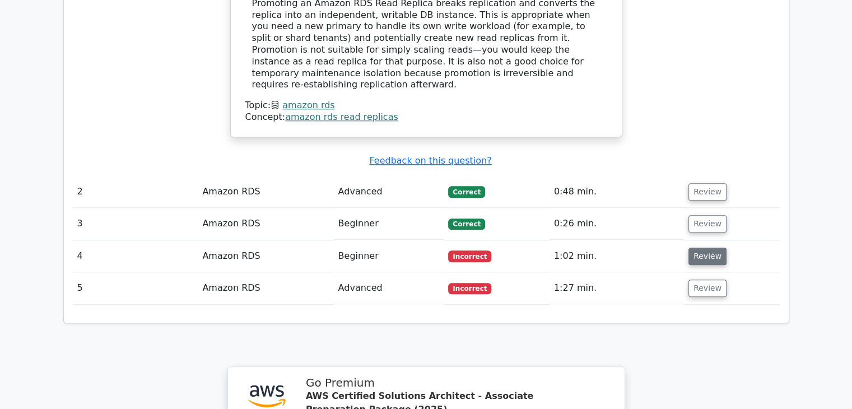
click at [709, 248] on button "Review" at bounding box center [708, 256] width 38 height 17
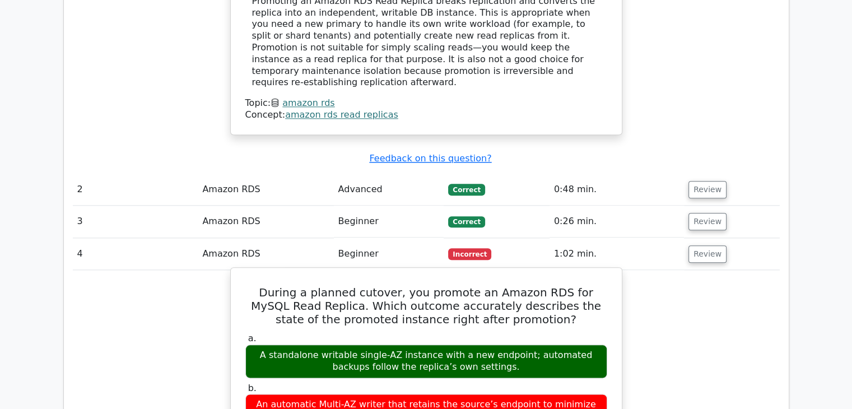
scroll to position [1225, 0]
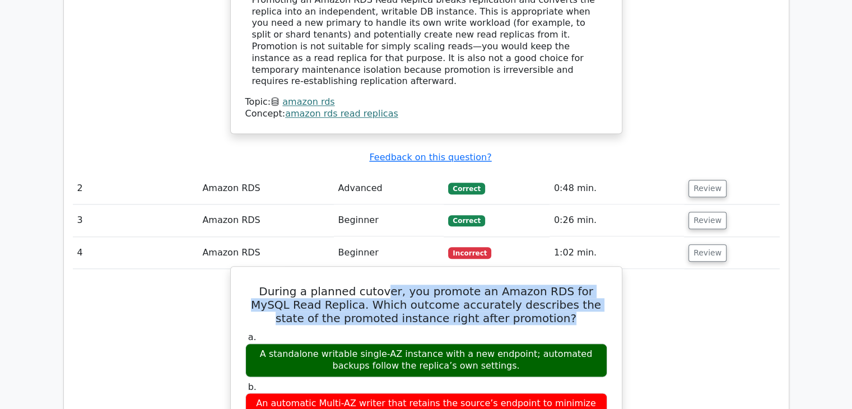
drag, startPoint x: 377, startPoint y: 198, endPoint x: 555, endPoint y: 233, distance: 181.4
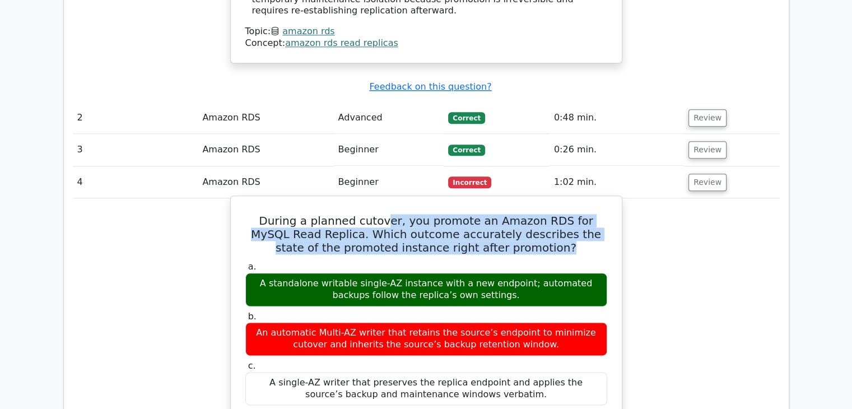
scroll to position [1297, 0]
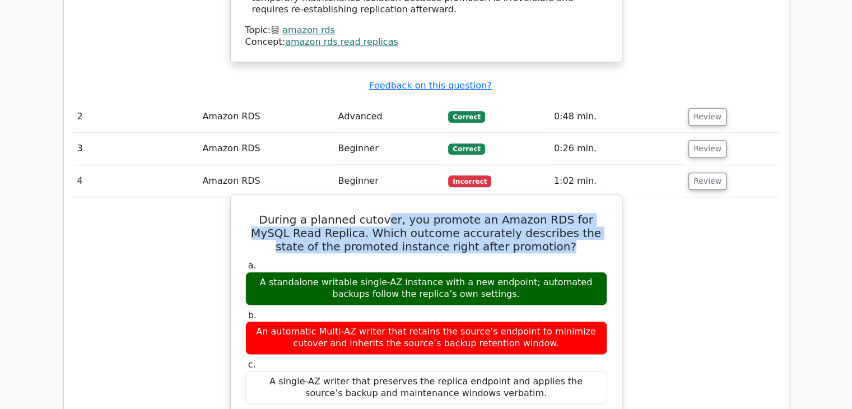
click at [264, 213] on h5 "During a planned cutover, you promote an Amazon RDS for MySQL Read Replica. Whi…" at bounding box center [426, 233] width 364 height 40
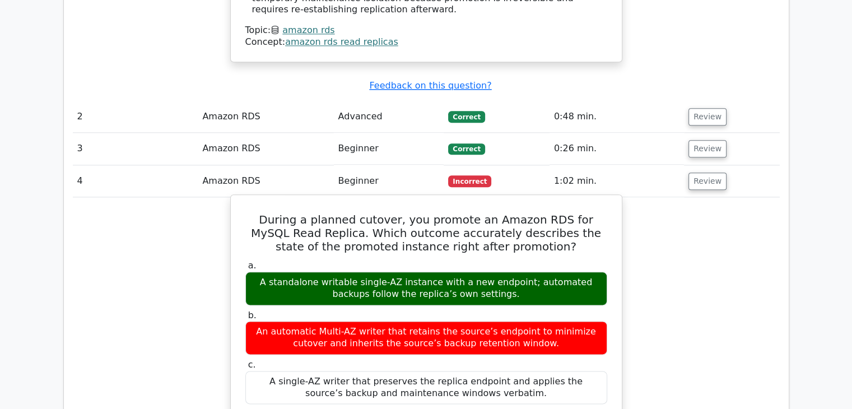
drag, startPoint x: 256, startPoint y: 130, endPoint x: 526, endPoint y: 355, distance: 351.8
copy div "During a planned cutover, you promote an Amazon RDS for MySQL Read Replica. Whi…"
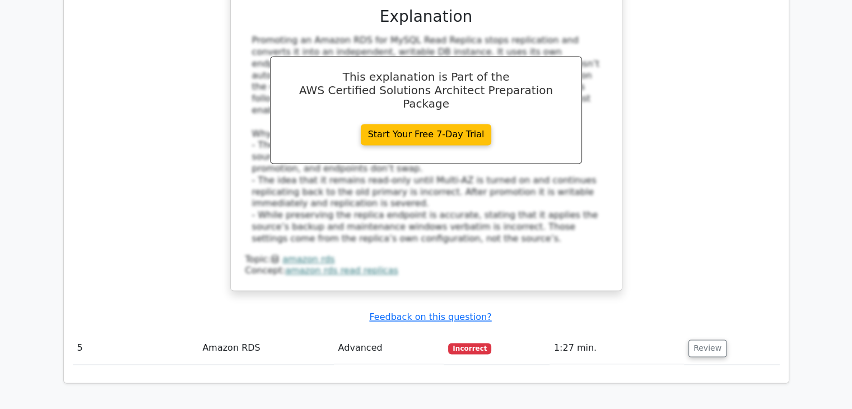
scroll to position [1839, 0]
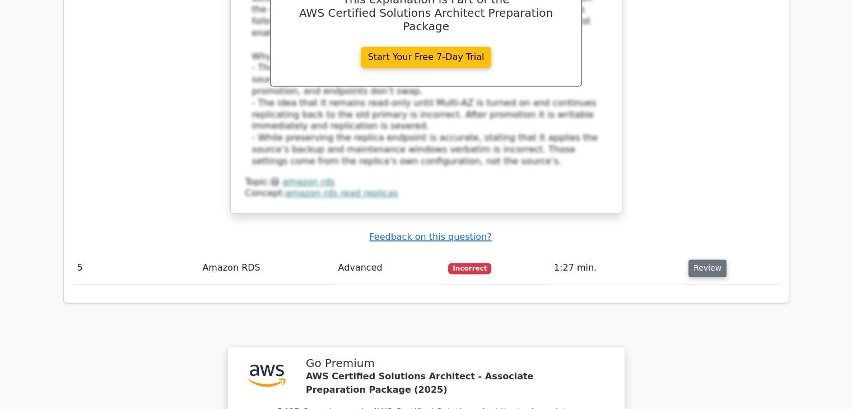
click at [717, 259] on button "Review" at bounding box center [708, 267] width 38 height 17
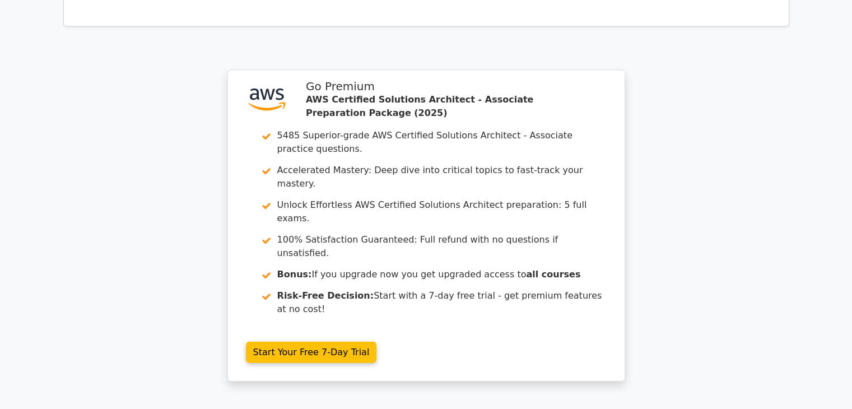
scroll to position [2629, 0]
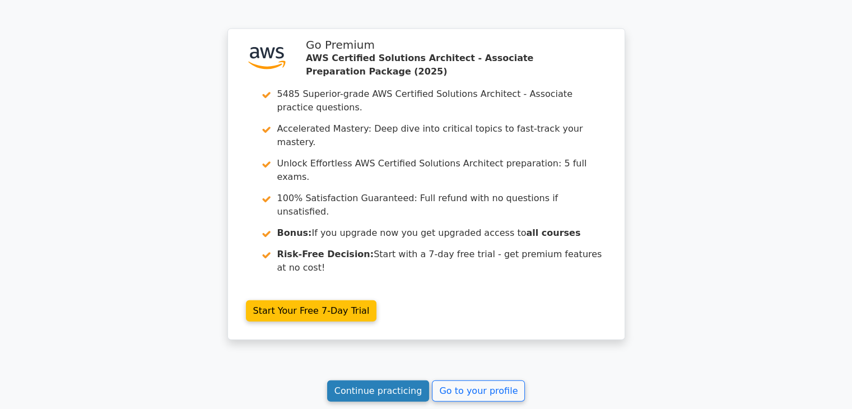
click at [392, 380] on link "Continue practicing" at bounding box center [378, 390] width 103 height 21
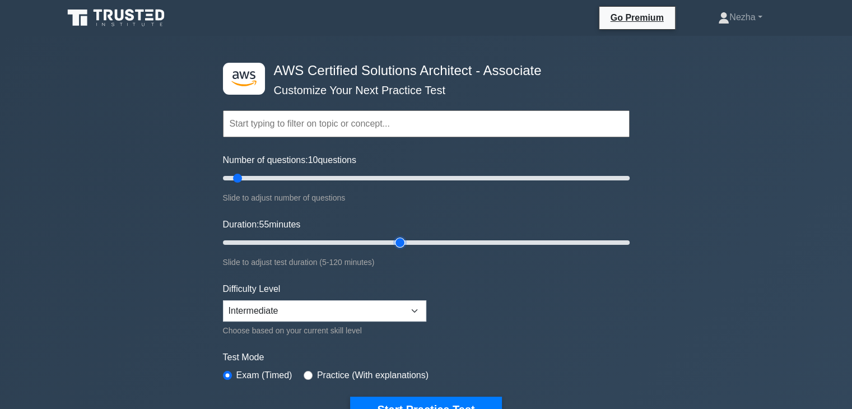
click at [392, 236] on input "Duration: 55 minutes" at bounding box center [426, 242] width 407 height 13
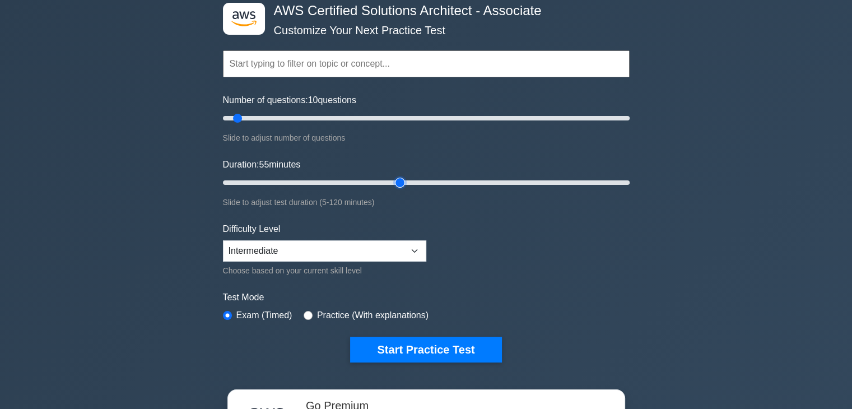
scroll to position [71, 0]
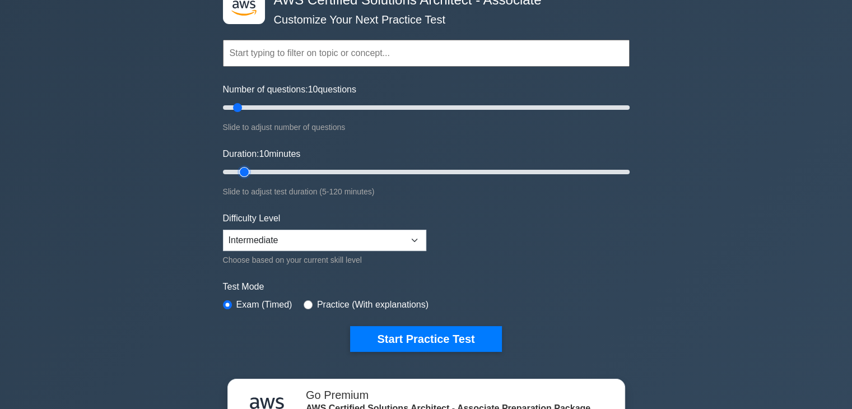
type input "10"
click at [248, 171] on input "Duration: 10 minutes" at bounding box center [426, 171] width 407 height 13
click at [394, 236] on select "Beginner Intermediate Expert" at bounding box center [324, 240] width 203 height 21
select select "expert"
click at [223, 230] on select "Beginner Intermediate Expert" at bounding box center [324, 240] width 203 height 21
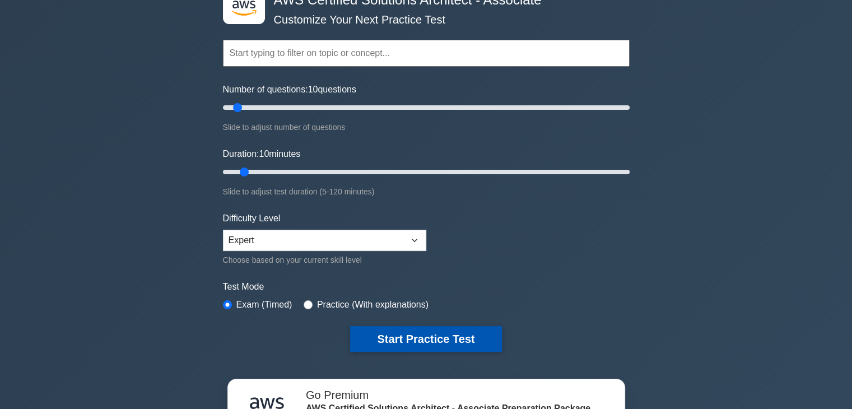
click at [416, 345] on button "Start Practice Test" at bounding box center [425, 339] width 151 height 26
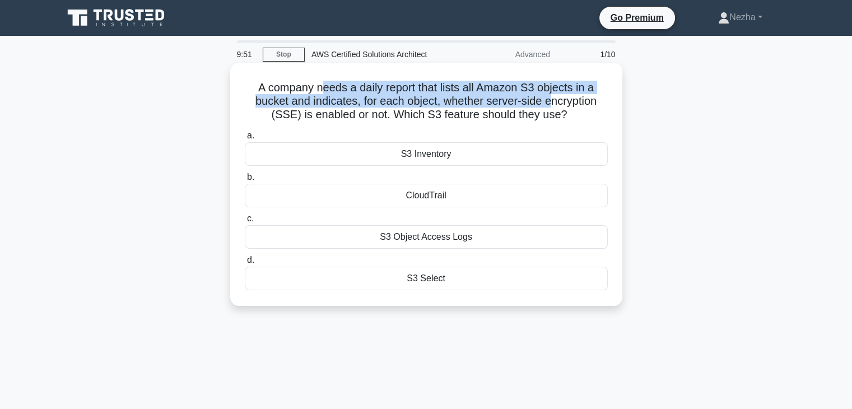
drag, startPoint x: 319, startPoint y: 92, endPoint x: 553, endPoint y: 104, distance: 233.4
click at [553, 104] on h5 "A company needs a daily report that lists all Amazon S3 objects in a bucket and…" at bounding box center [426, 101] width 365 height 41
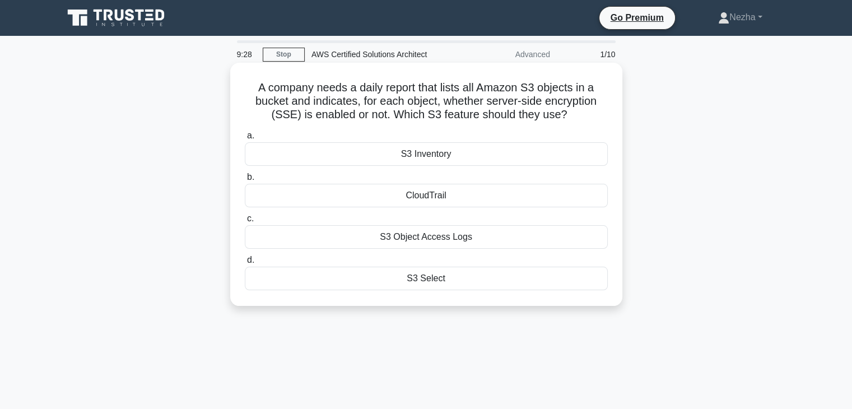
click at [444, 242] on div "S3 Object Access Logs" at bounding box center [426, 237] width 363 height 24
click at [245, 222] on input "c. S3 Object Access Logs" at bounding box center [245, 218] width 0 height 7
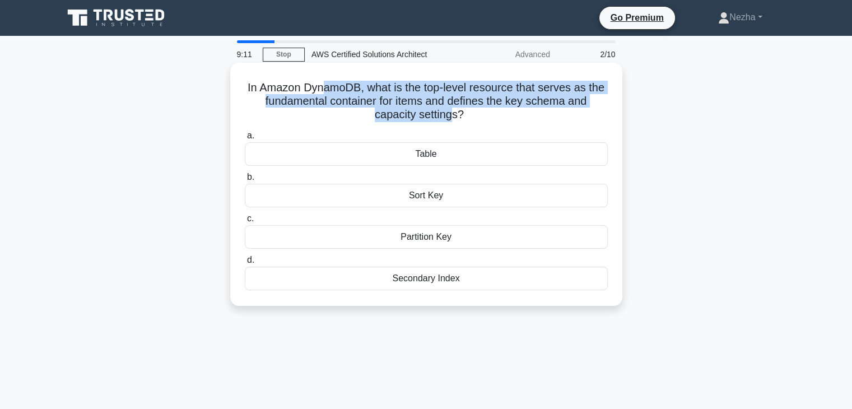
drag, startPoint x: 323, startPoint y: 90, endPoint x: 454, endPoint y: 118, distance: 134.5
click at [454, 118] on h5 "In Amazon DynamoDB, what is the top-level resource that serves as the fundament…" at bounding box center [426, 101] width 365 height 41
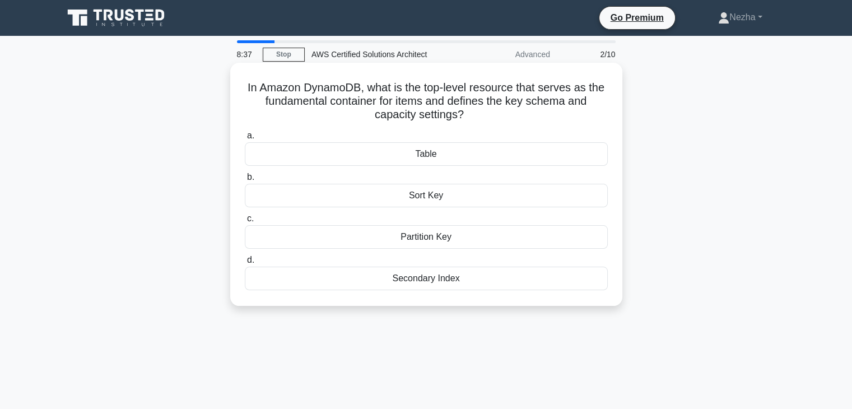
click at [424, 157] on div "Table" at bounding box center [426, 154] width 363 height 24
click at [245, 140] on input "a. Table" at bounding box center [245, 135] width 0 height 7
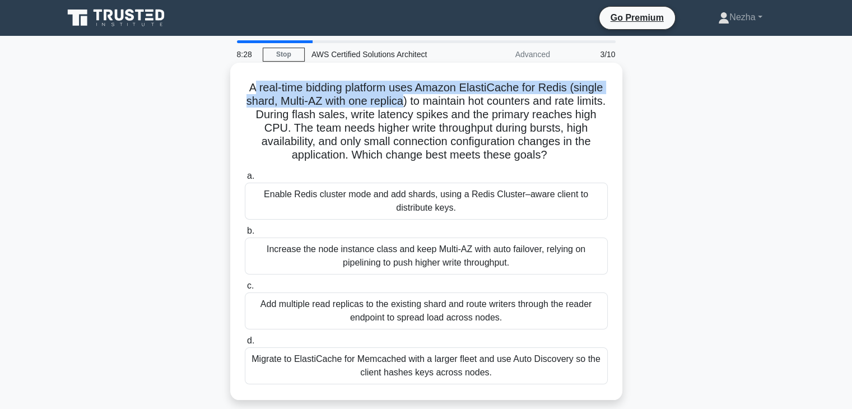
drag, startPoint x: 249, startPoint y: 91, endPoint x: 417, endPoint y: 96, distance: 167.6
click at [417, 96] on h5 "A real-time bidding platform uses Amazon ElastiCache for Redis (single shard, M…" at bounding box center [426, 122] width 365 height 82
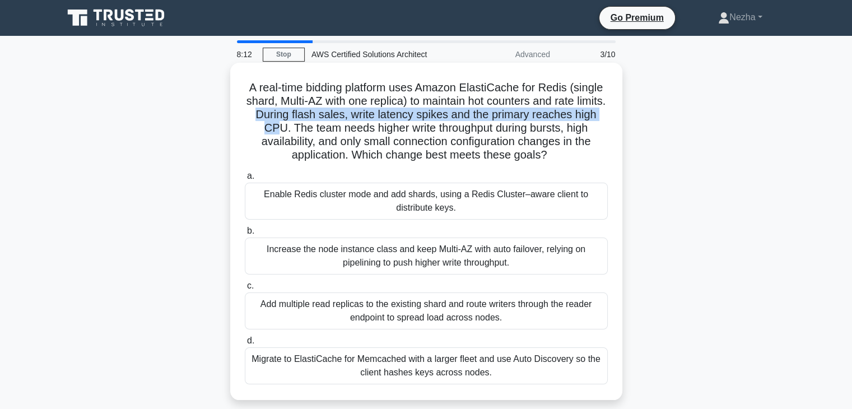
drag, startPoint x: 286, startPoint y: 115, endPoint x: 285, endPoint y: 129, distance: 14.6
click at [285, 129] on h5 "A real-time bidding platform uses Amazon ElastiCache for Redis (single shard, M…" at bounding box center [426, 122] width 365 height 82
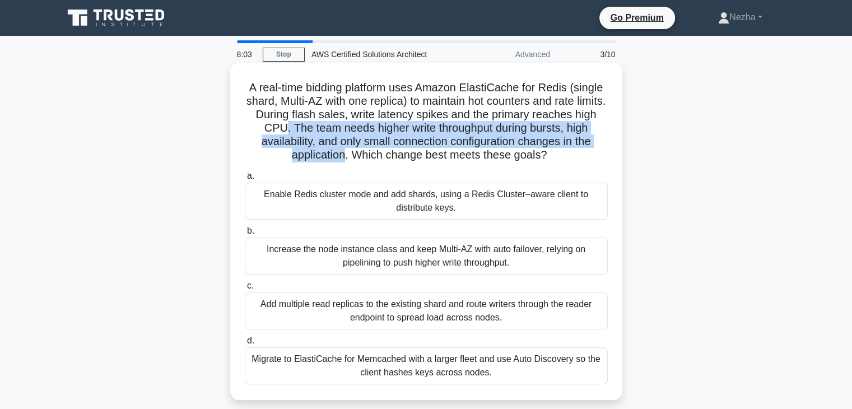
drag, startPoint x: 294, startPoint y: 128, endPoint x: 346, endPoint y: 160, distance: 61.6
click at [346, 160] on h5 "A real-time bidding platform uses Amazon ElastiCache for Redis (single shard, M…" at bounding box center [426, 122] width 365 height 82
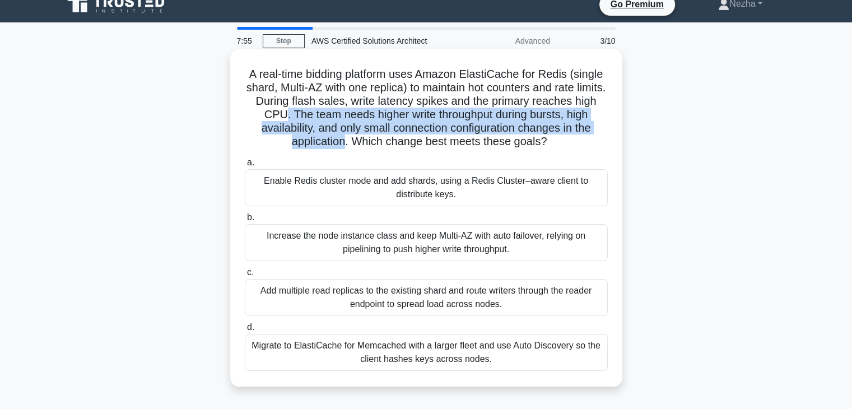
scroll to position [15, 0]
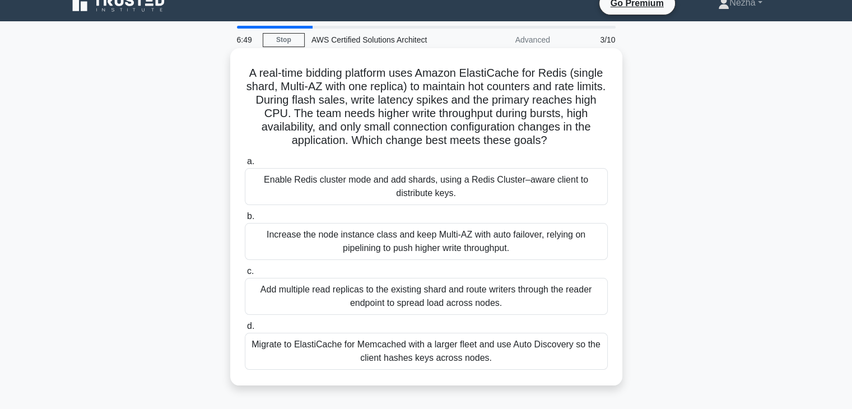
click at [371, 238] on div "Increase the node instance class and keep Multi-AZ with auto failover, relying …" at bounding box center [426, 241] width 363 height 37
click at [245, 220] on input "b. Increase the node instance class and keep Multi-AZ with auto failover, relyi…" at bounding box center [245, 216] width 0 height 7
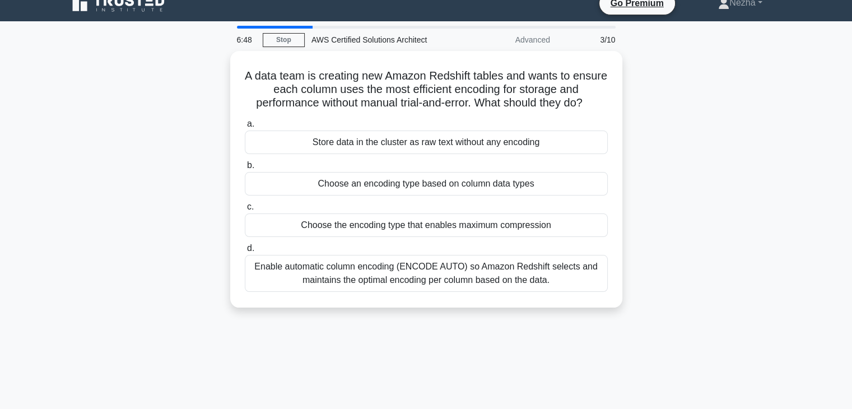
scroll to position [0, 0]
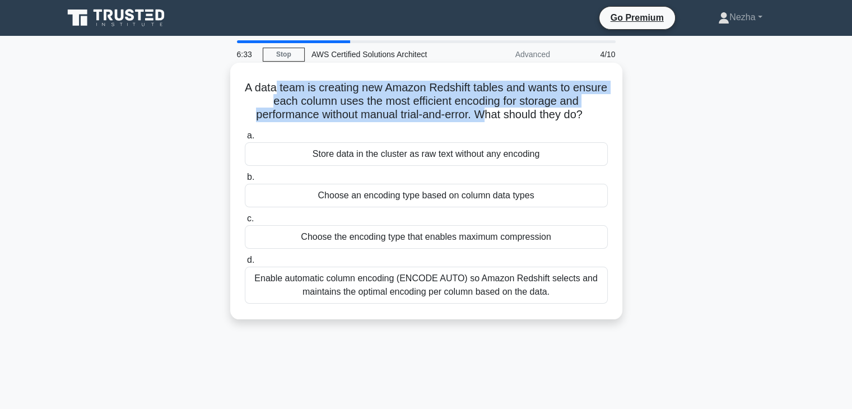
drag, startPoint x: 291, startPoint y: 87, endPoint x: 482, endPoint y: 119, distance: 194.3
click at [482, 119] on h5 "A data team is creating new Amazon Redshift tables and wants to ensure each col…" at bounding box center [426, 101] width 365 height 41
click at [365, 97] on h5 "A data team is creating new Amazon Redshift tables and wants to ensure each col…" at bounding box center [426, 101] width 365 height 41
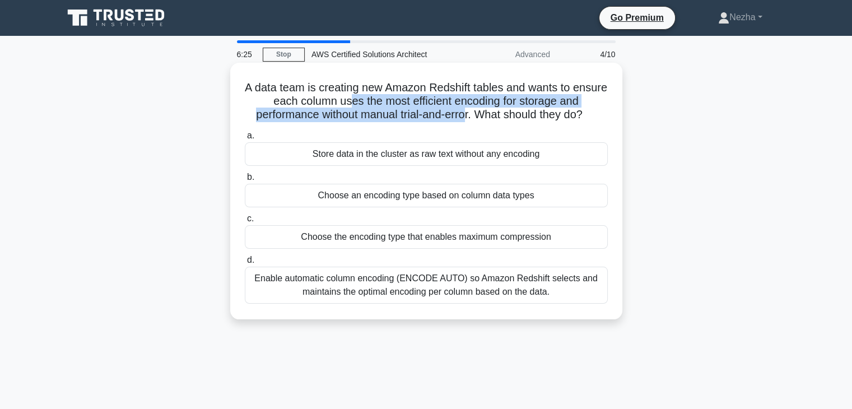
drag, startPoint x: 365, startPoint y: 97, endPoint x: 469, endPoint y: 112, distance: 104.8
click at [469, 112] on h5 "A data team is creating new Amazon Redshift tables and wants to ensure each col…" at bounding box center [426, 101] width 365 height 41
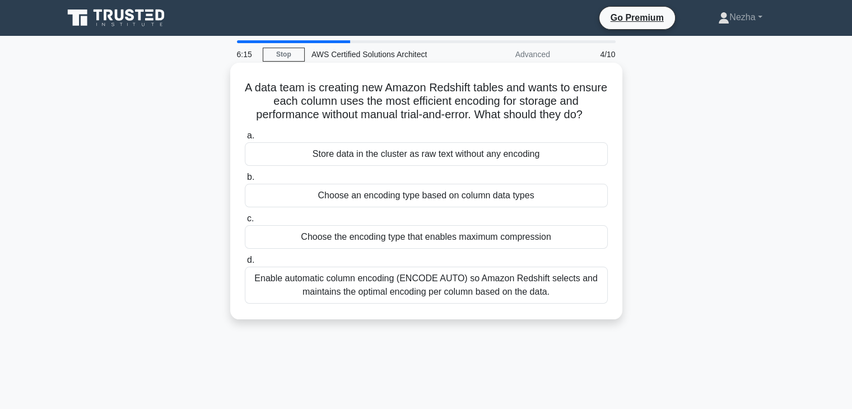
click at [388, 295] on div "Enable automatic column encoding (ENCODE AUTO) so Amazon Redshift selects and m…" at bounding box center [426, 285] width 363 height 37
click at [245, 264] on input "d. Enable automatic column encoding (ENCODE AUTO) so Amazon Redshift selects an…" at bounding box center [245, 260] width 0 height 7
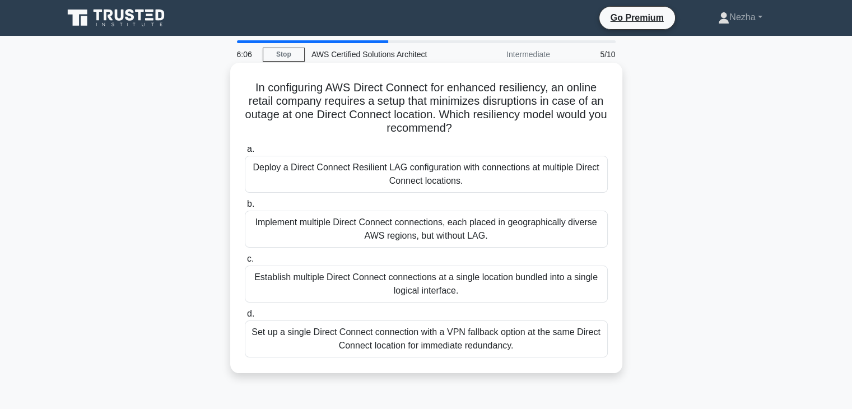
click at [267, 101] on h5 "In configuring AWS Direct Connect for enhanced resiliency, an online retail com…" at bounding box center [426, 108] width 365 height 55
click at [443, 176] on div "Deploy a Direct Connect Resilient LAG configuration with connections at multipl…" at bounding box center [426, 174] width 363 height 37
click at [245, 153] on input "a. Deploy a Direct Connect Resilient LAG configuration with connections at mult…" at bounding box center [245, 149] width 0 height 7
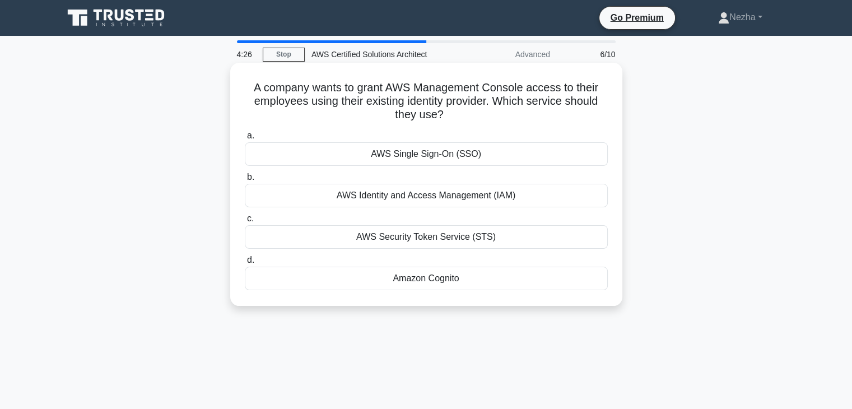
click at [400, 200] on div "AWS Identity and Access Management (IAM)" at bounding box center [426, 196] width 363 height 24
click at [245, 181] on input "b. AWS Identity and Access Management (IAM)" at bounding box center [245, 177] width 0 height 7
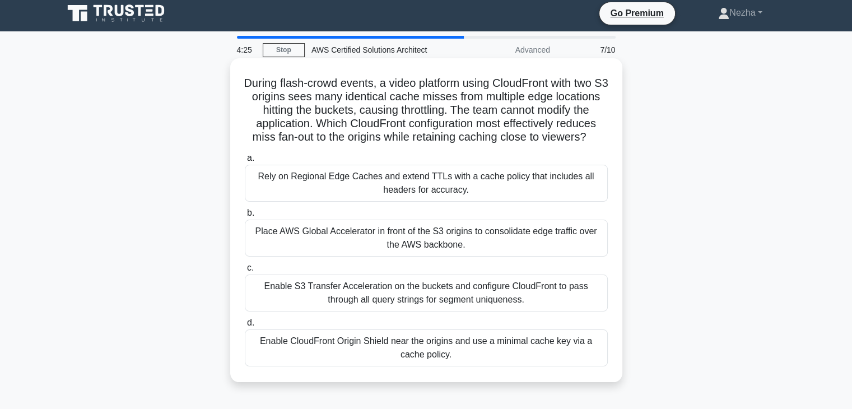
scroll to position [15, 0]
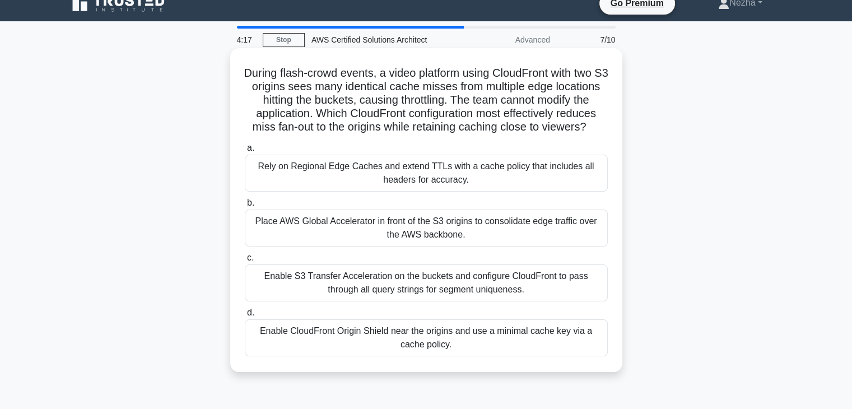
click at [318, 104] on h5 "During flash-crowd events, a video platform using CloudFront with two S3 origin…" at bounding box center [426, 100] width 365 height 68
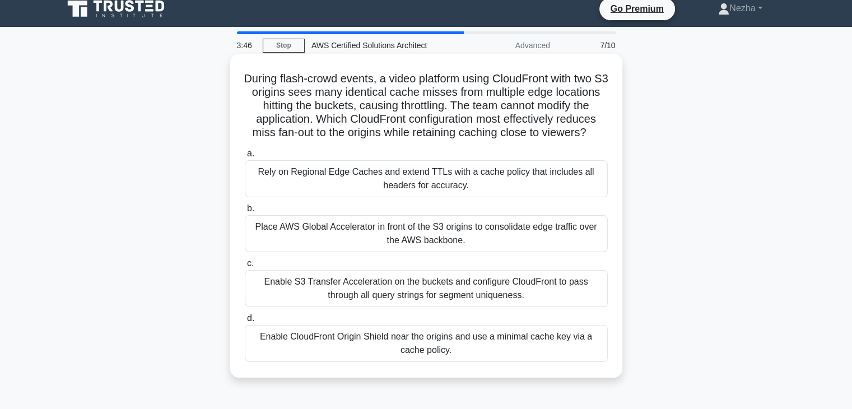
click at [438, 307] on div "Enable S3 Transfer Acceleration on the buckets and configure CloudFront to pass…" at bounding box center [426, 288] width 363 height 37
click at [245, 267] on input "c. Enable S3 Transfer Acceleration on the buckets and configure CloudFront to p…" at bounding box center [245, 263] width 0 height 7
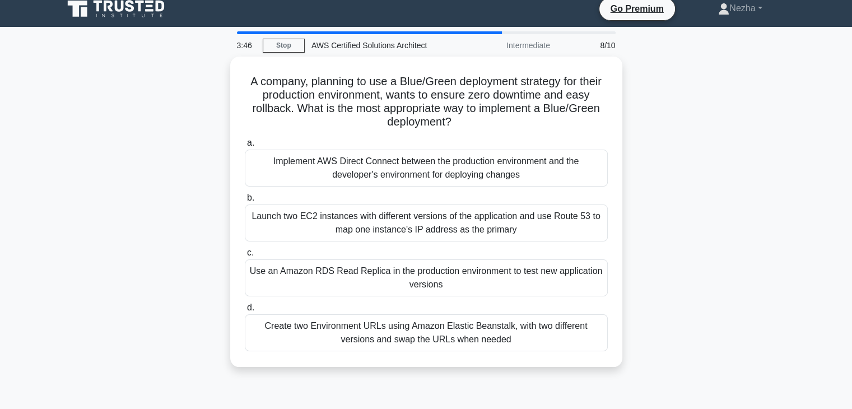
scroll to position [0, 0]
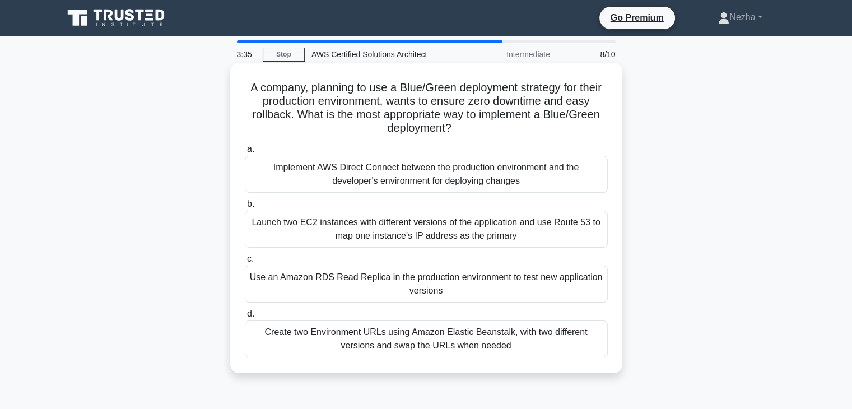
drag, startPoint x: 327, startPoint y: 86, endPoint x: 462, endPoint y: 134, distance: 142.9
click at [462, 134] on h5 "A company, planning to use a Blue/Green deployment strategy for their productio…" at bounding box center [426, 108] width 365 height 55
click at [403, 240] on div "Launch two EC2 instances with different versions of the application and use Rou…" at bounding box center [426, 229] width 363 height 37
click at [245, 208] on input "b. Launch two EC2 instances with different versions of the application and use …" at bounding box center [245, 204] width 0 height 7
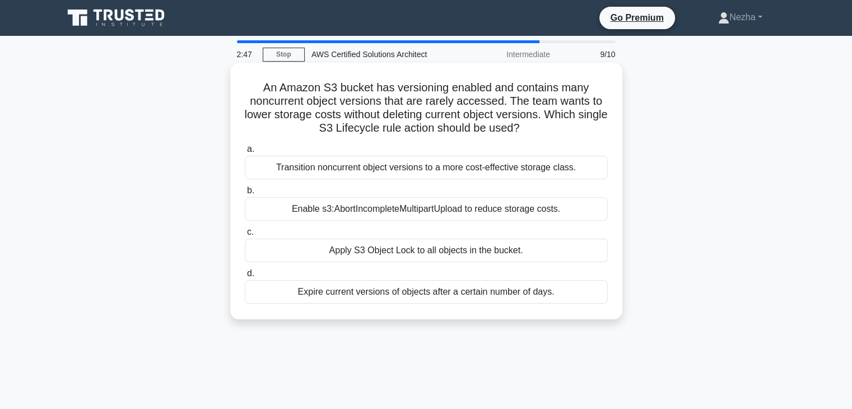
drag, startPoint x: 333, startPoint y: 90, endPoint x: 536, endPoint y: 135, distance: 208.4
click at [536, 135] on h5 "An Amazon S3 bucket has versioning enabled and contains many noncurrent object …" at bounding box center [426, 108] width 365 height 55
click at [407, 174] on div "Transition noncurrent object versions to a more cost-effective storage class." at bounding box center [426, 168] width 363 height 24
click at [245, 153] on input "a. Transition noncurrent object versions to a more cost-effective storage class." at bounding box center [245, 149] width 0 height 7
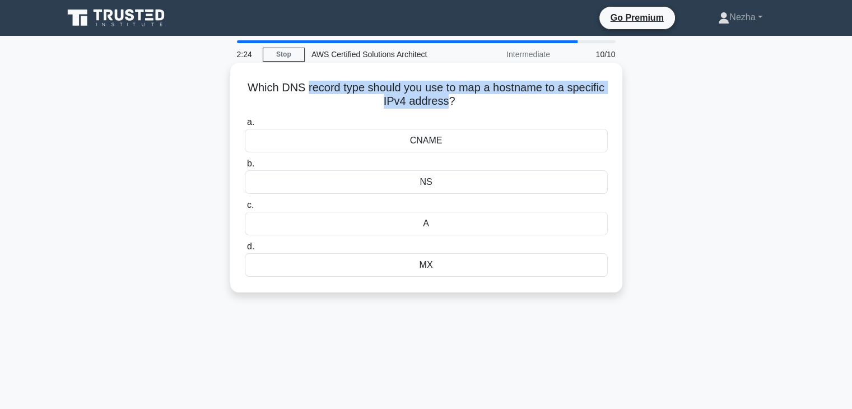
drag, startPoint x: 305, startPoint y: 85, endPoint x: 445, endPoint y: 111, distance: 142.5
click at [445, 111] on div "Which DNS record type should you use to map a hostname to a specific IPv4 addre…" at bounding box center [426, 177] width 383 height 221
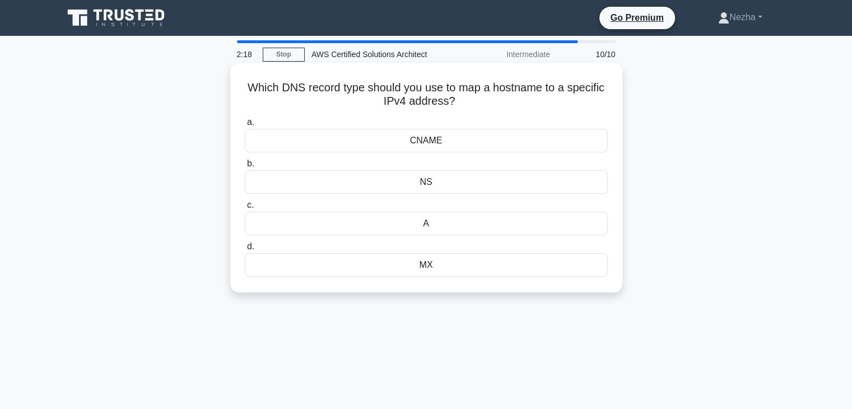
click at [428, 175] on div "NS" at bounding box center [426, 182] width 363 height 24
click at [245, 168] on input "b. NS" at bounding box center [245, 163] width 0 height 7
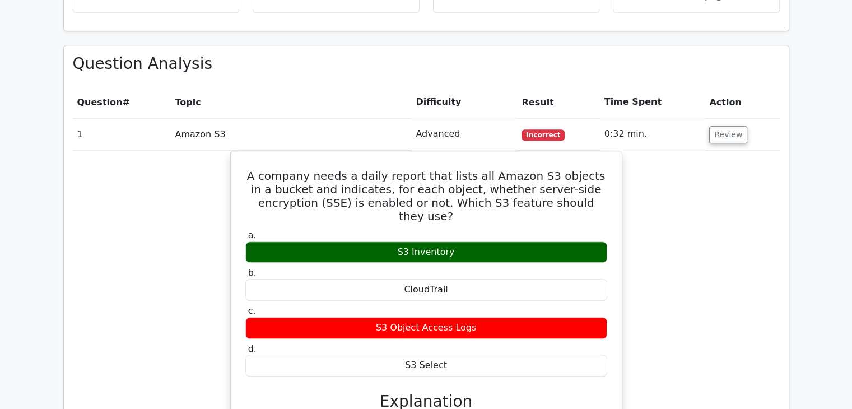
scroll to position [898, 0]
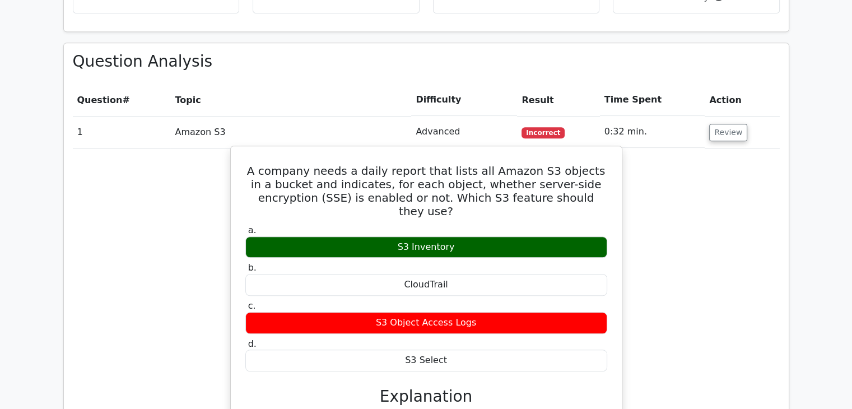
click at [412, 236] on div "S3 Inventory" at bounding box center [426, 247] width 362 height 22
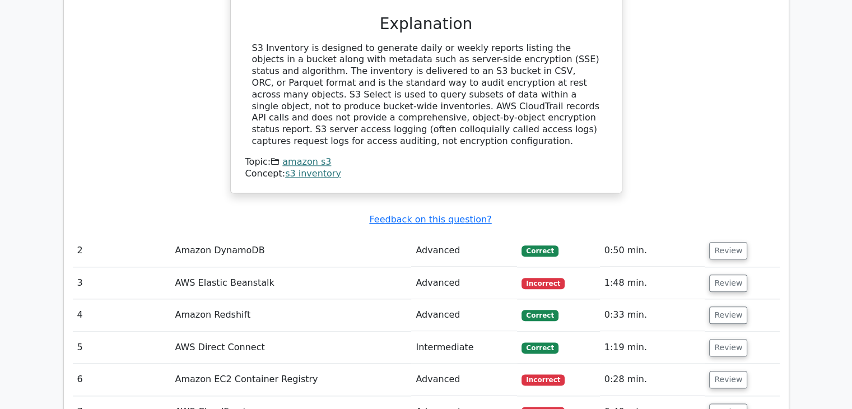
scroll to position [1251, 0]
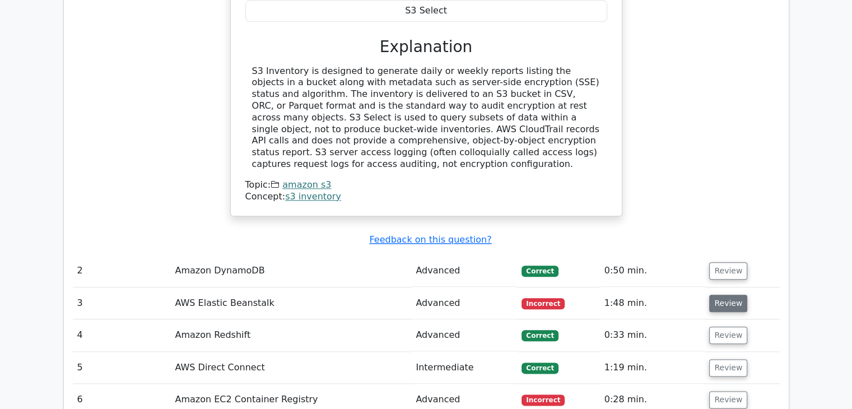
click at [721, 295] on button "Review" at bounding box center [728, 303] width 38 height 17
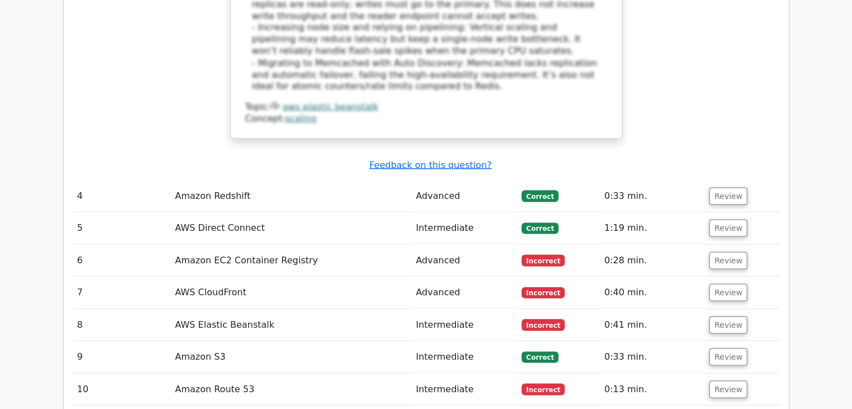
scroll to position [2077, 0]
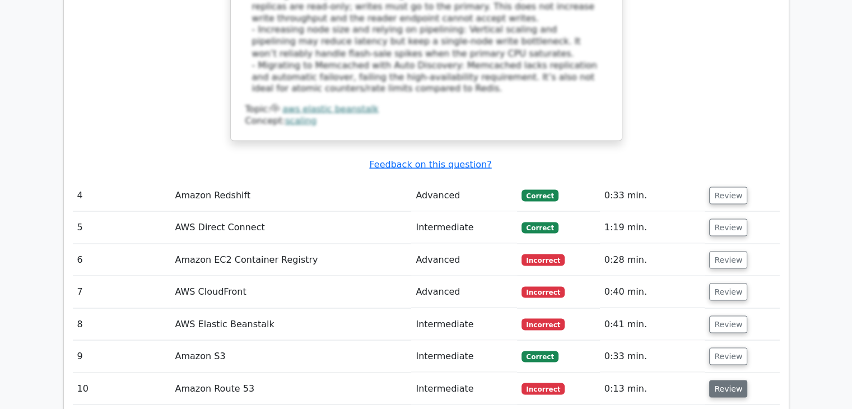
click at [719, 380] on button "Review" at bounding box center [728, 388] width 38 height 17
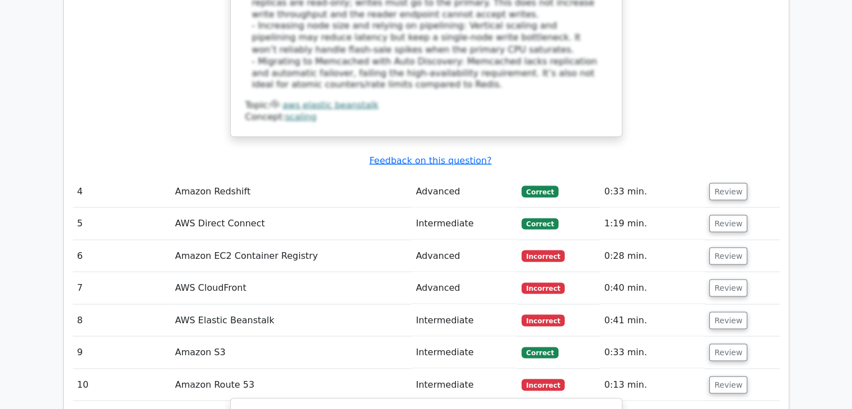
scroll to position [2080, 0]
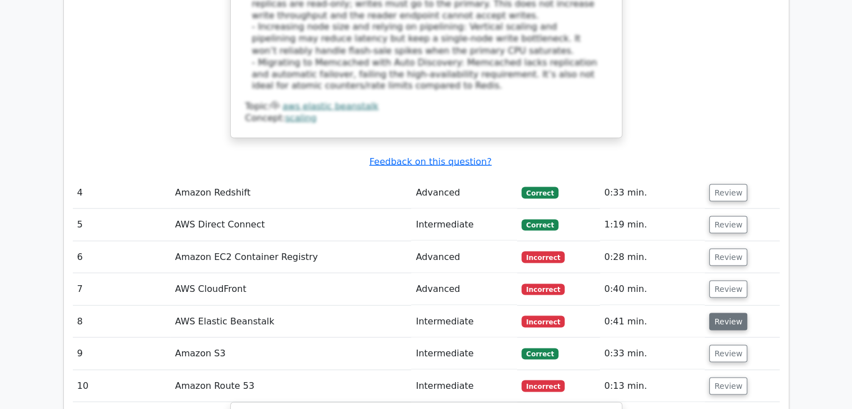
click at [719, 313] on button "Review" at bounding box center [728, 321] width 38 height 17
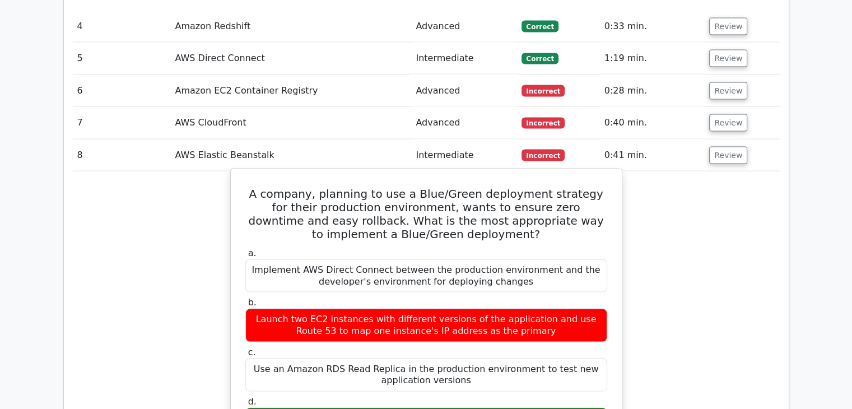
scroll to position [2246, 0]
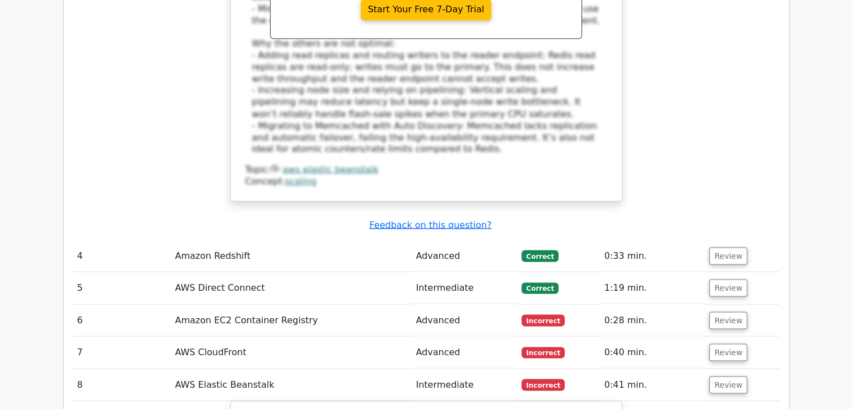
scroll to position [2016, 0]
click at [717, 377] on button "Review" at bounding box center [728, 385] width 38 height 17
click at [726, 344] on button "Review" at bounding box center [728, 352] width 38 height 17
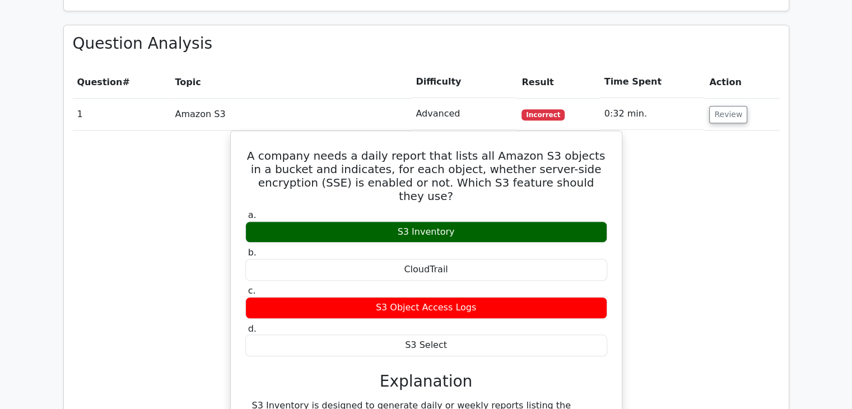
scroll to position [917, 0]
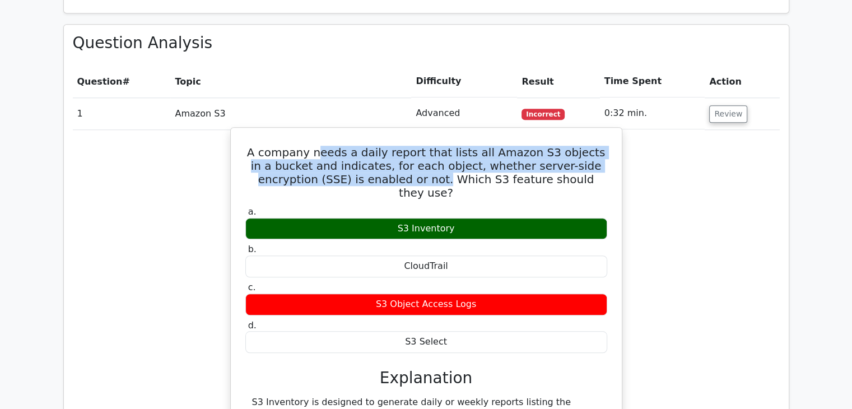
drag, startPoint x: 321, startPoint y: 95, endPoint x: 396, endPoint y: 129, distance: 82.0
click at [396, 146] on h5 "A company needs a daily report that lists all Amazon S3 objects in a bucket and…" at bounding box center [426, 173] width 364 height 54
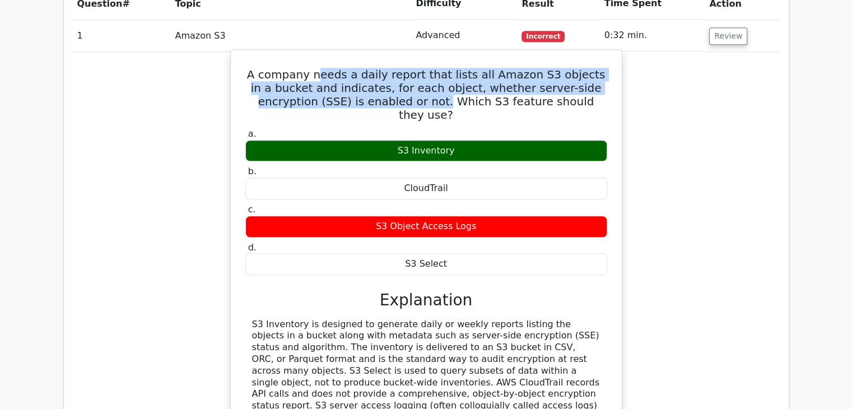
scroll to position [997, 0]
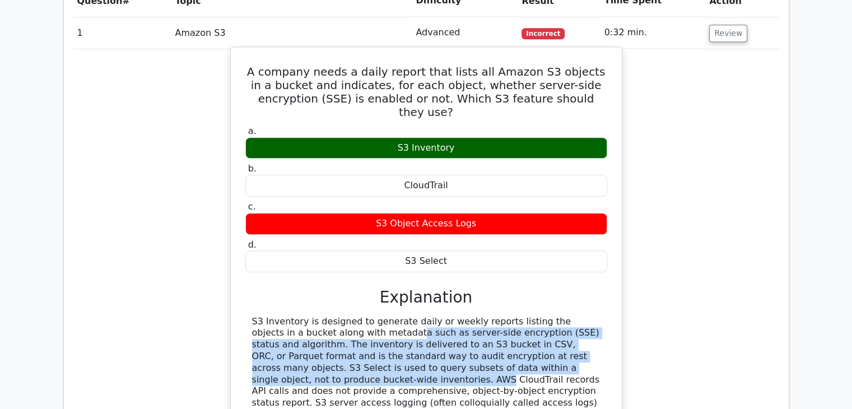
drag, startPoint x: 285, startPoint y: 268, endPoint x: 513, endPoint y: 296, distance: 229.8
click at [513, 316] on div "S3 Inventory is designed to generate daily or weekly reports listing the object…" at bounding box center [426, 368] width 349 height 105
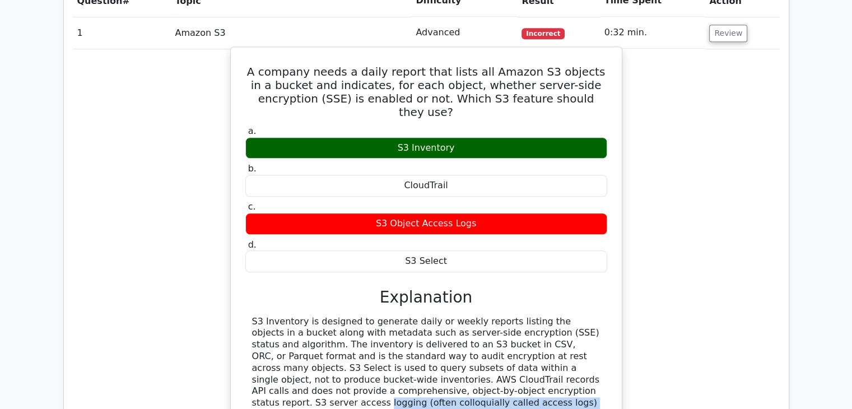
drag, startPoint x: 352, startPoint y: 322, endPoint x: 453, endPoint y: 336, distance: 101.8
click at [453, 336] on div "S3 Inventory is designed to generate daily or weekly reports listing the object…" at bounding box center [426, 368] width 349 height 105
